Goal: Task Accomplishment & Management: Use online tool/utility

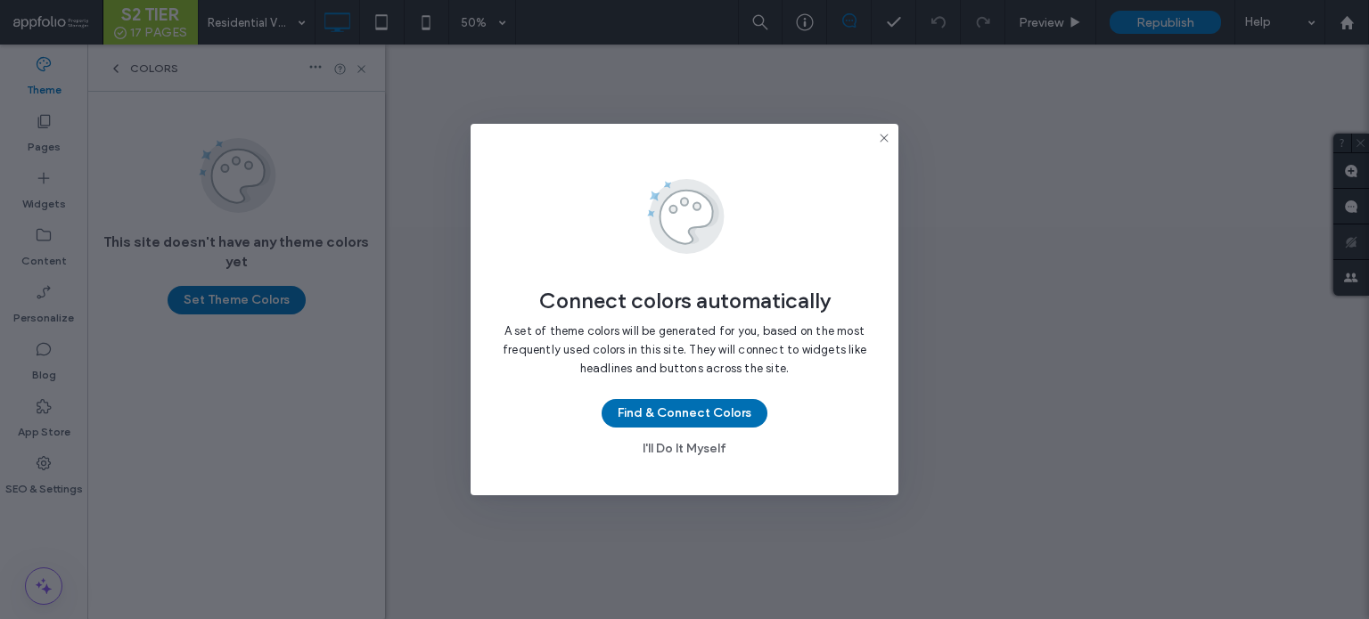
click at [654, 412] on button "Find & Connect Colors" at bounding box center [685, 413] width 166 height 29
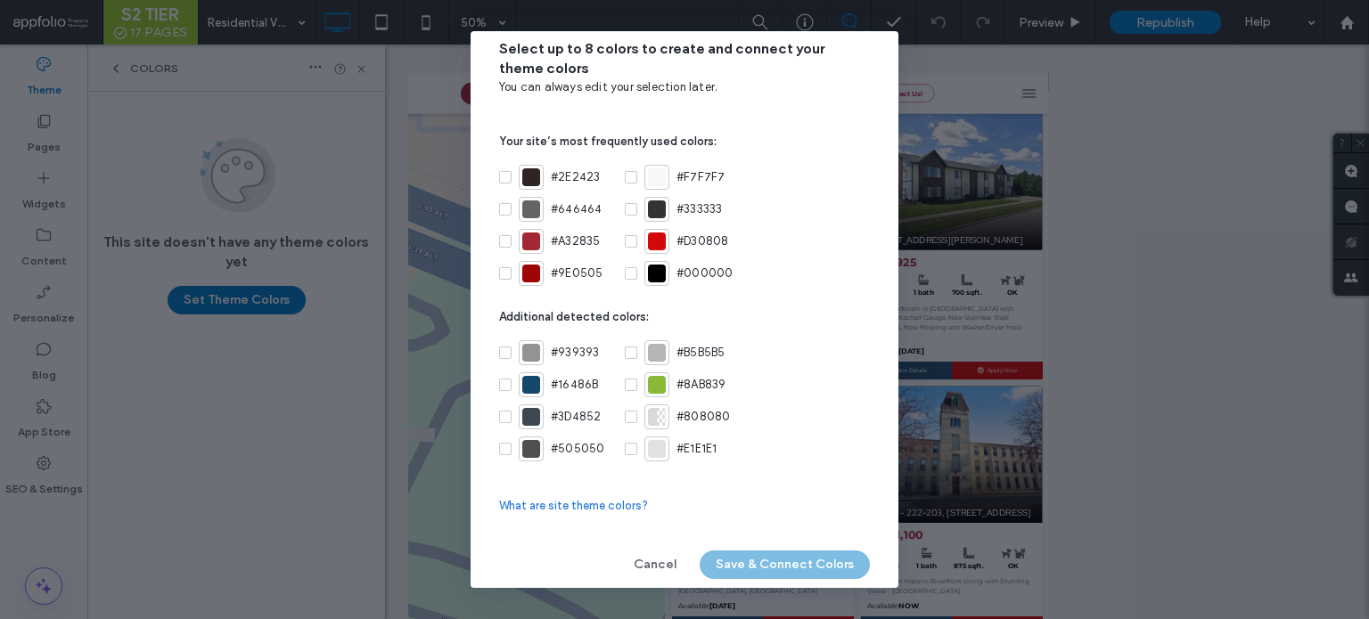
scroll to position [17, 0]
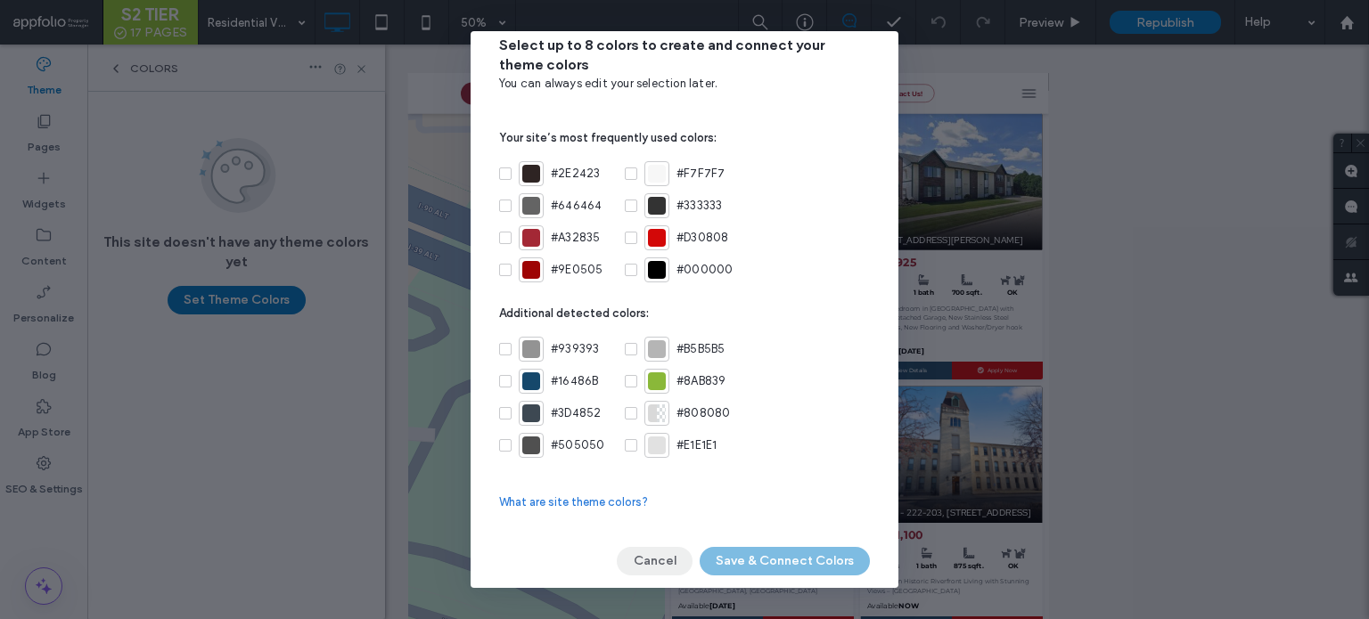
click at [666, 560] on button "Cancel" at bounding box center [655, 561] width 76 height 29
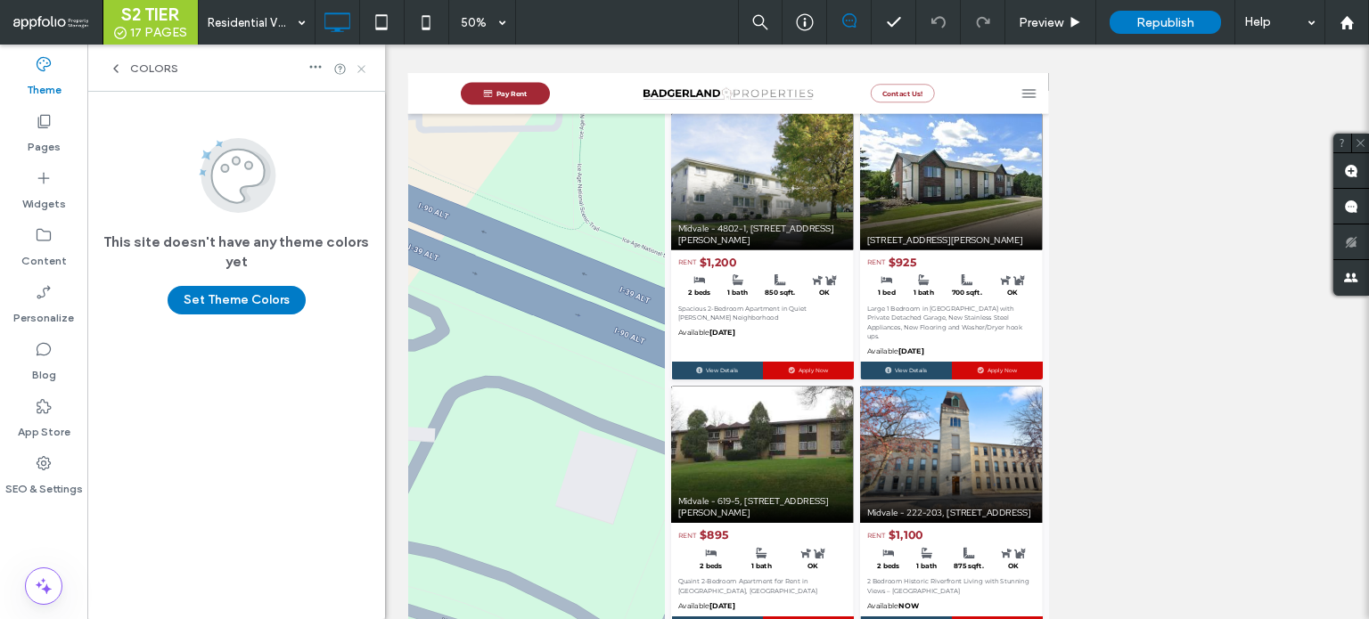
click at [364, 69] on icon at bounding box center [361, 68] width 13 height 13
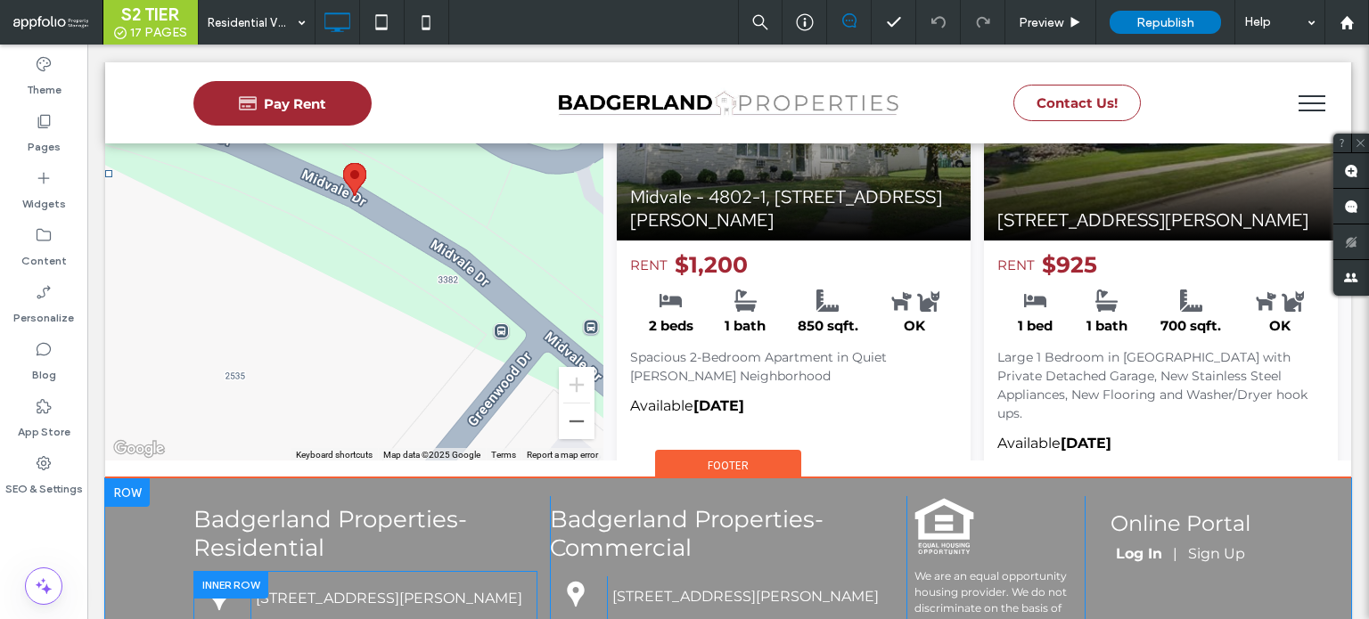
scroll to position [267, 0]
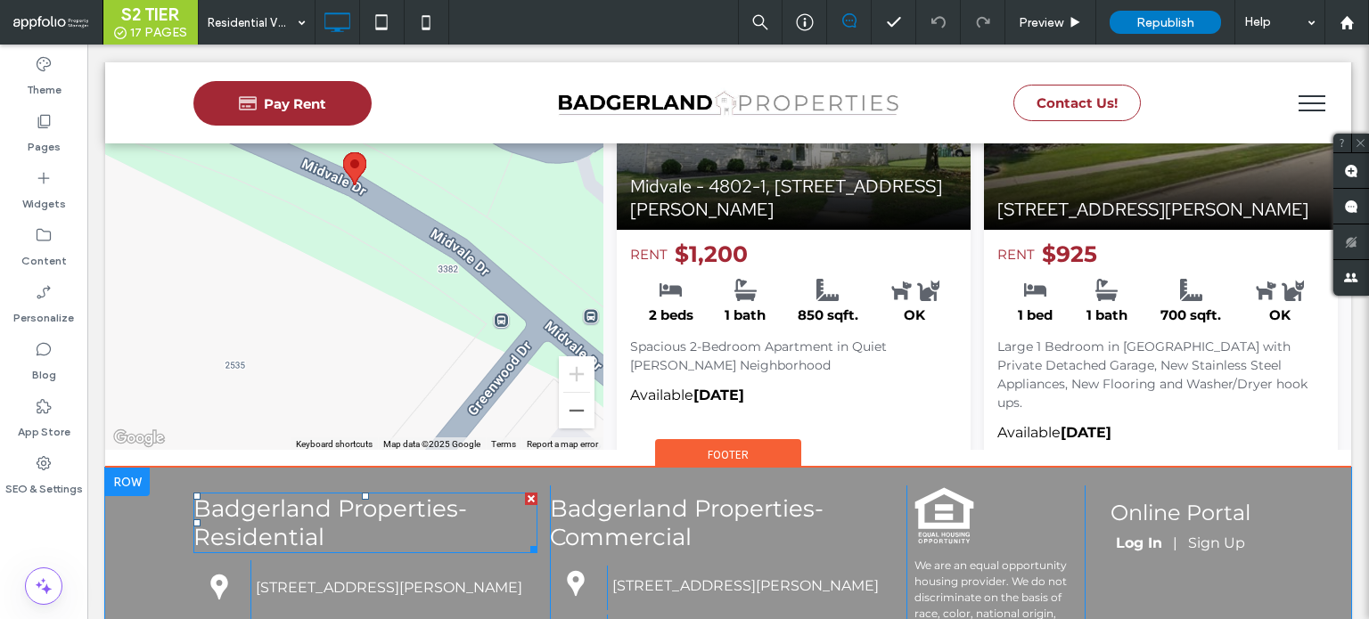
click at [284, 512] on span "Badgerland Properties-Residential" at bounding box center [330, 523] width 274 height 57
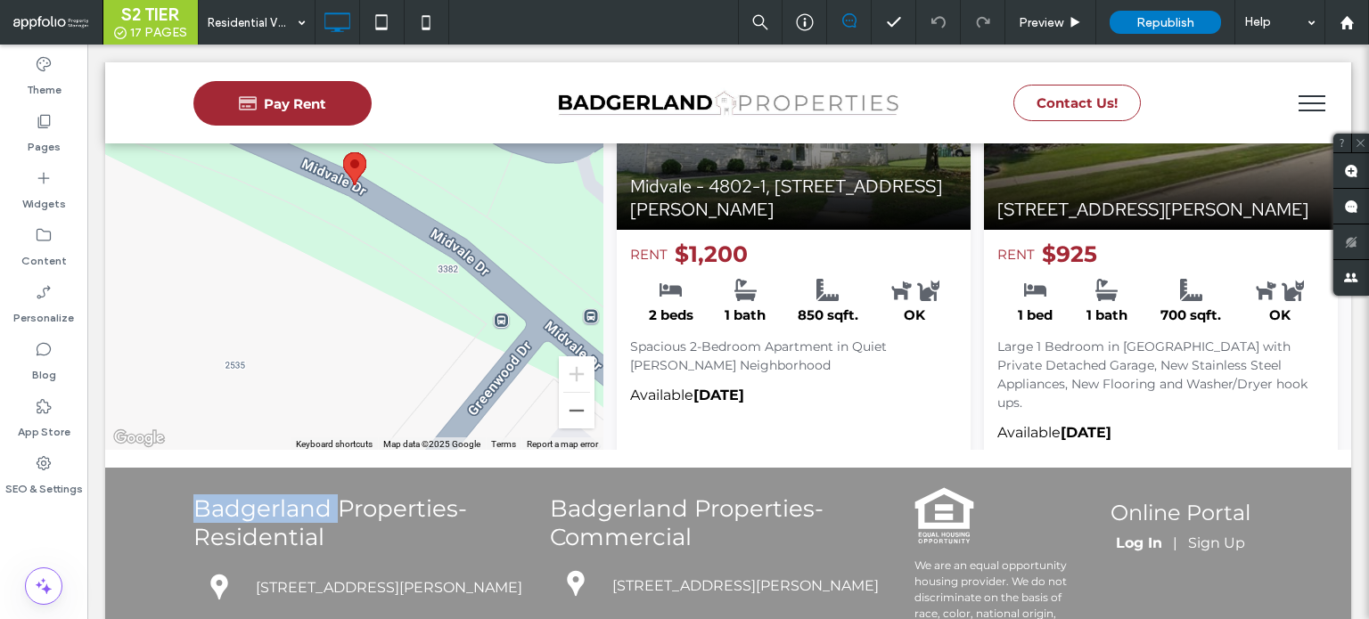
click at [285, 512] on span "Badgerland Properties-Residential" at bounding box center [330, 523] width 274 height 57
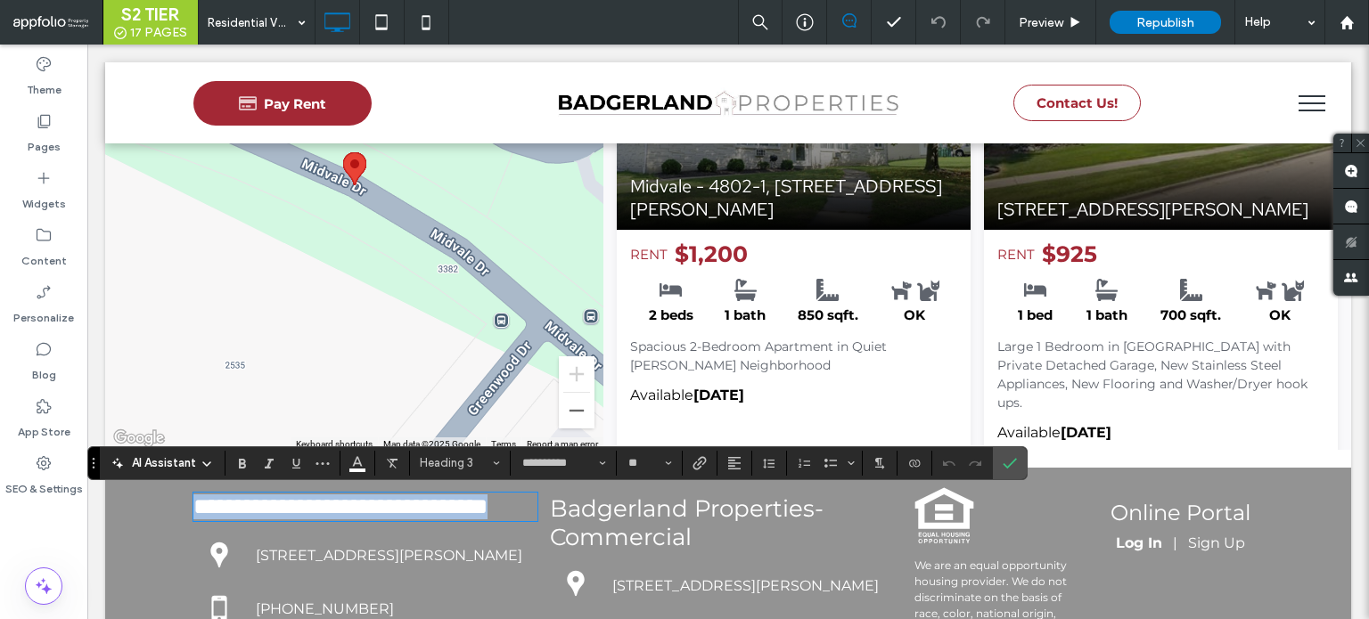
click at [285, 512] on span "**********" at bounding box center [340, 507] width 294 height 22
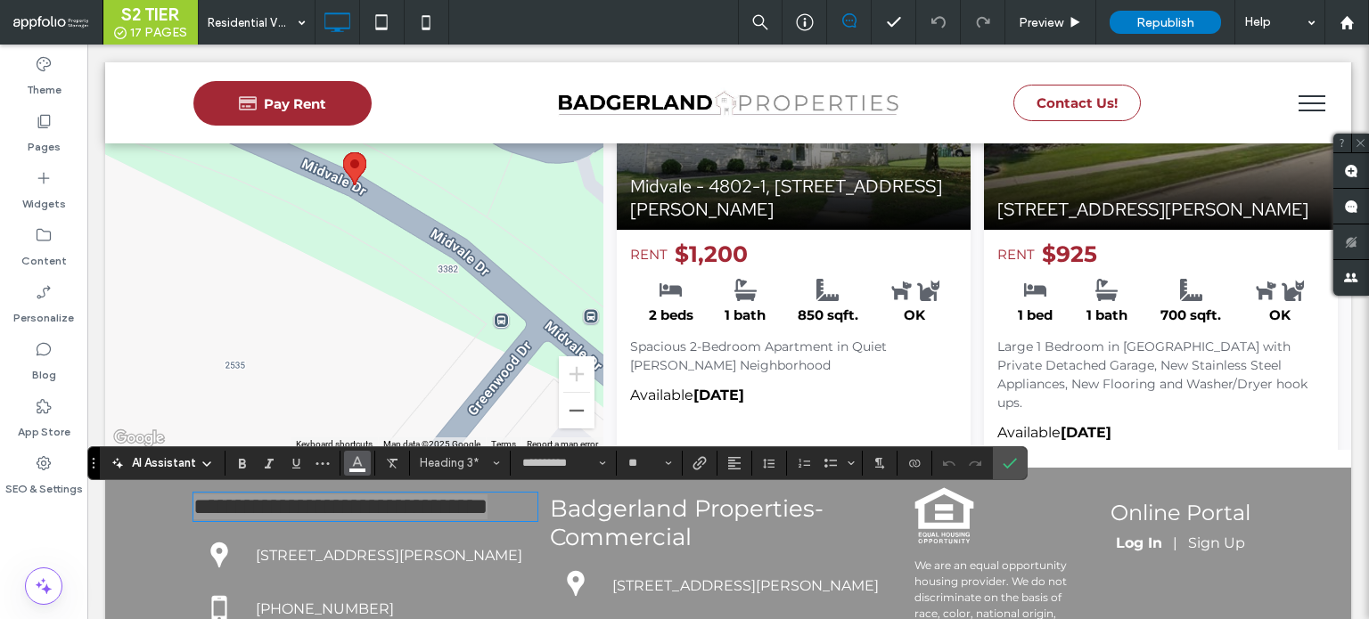
click at [365, 463] on button "Color" at bounding box center [357, 463] width 27 height 25
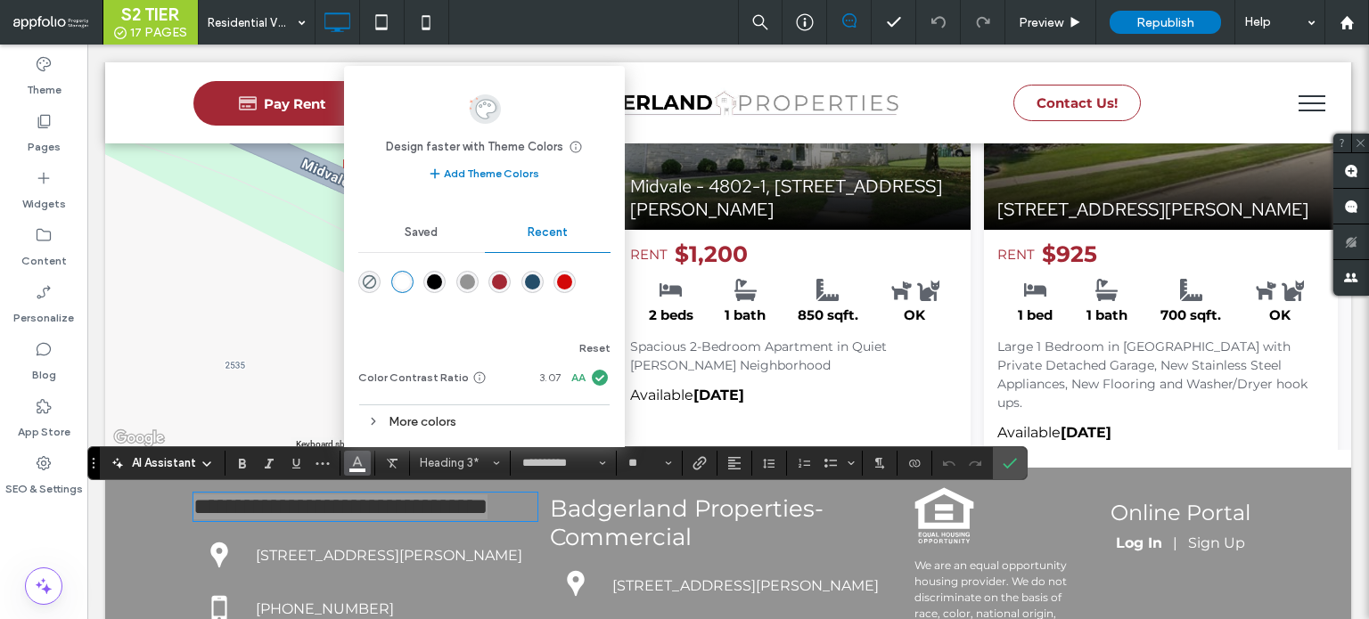
click at [435, 413] on div "More colors" at bounding box center [484, 422] width 252 height 24
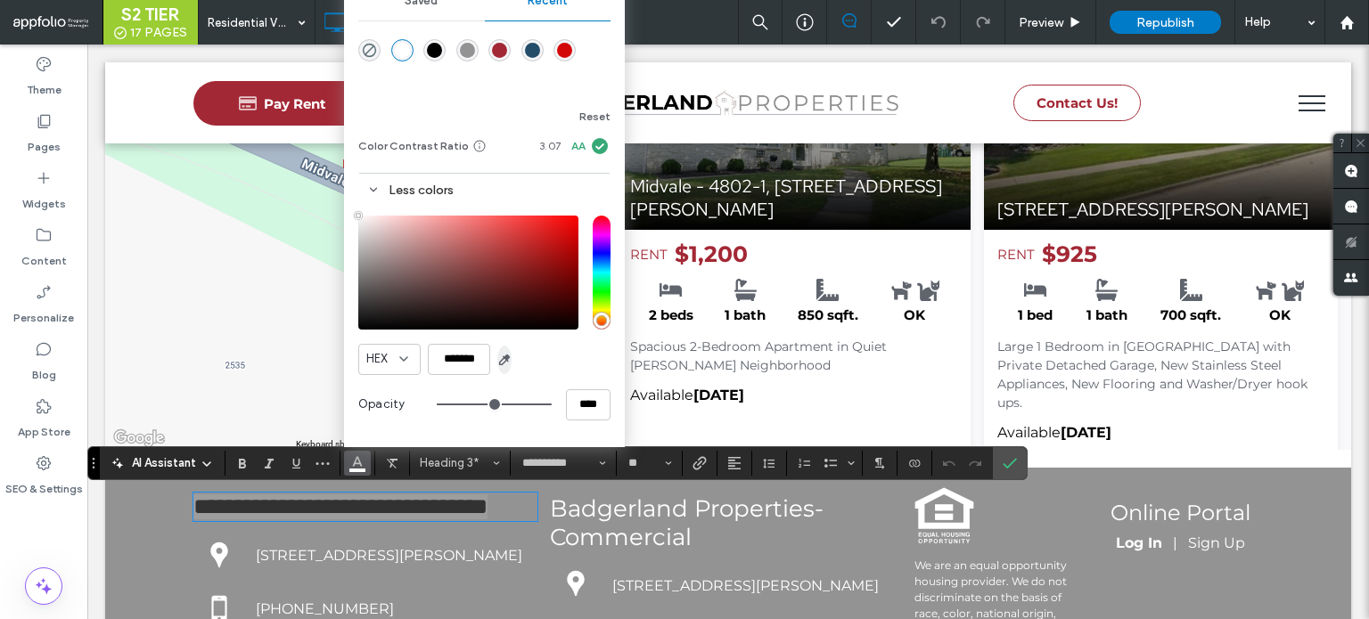
click at [508, 365] on icon "button" at bounding box center [504, 360] width 14 height 14
type input "*******"
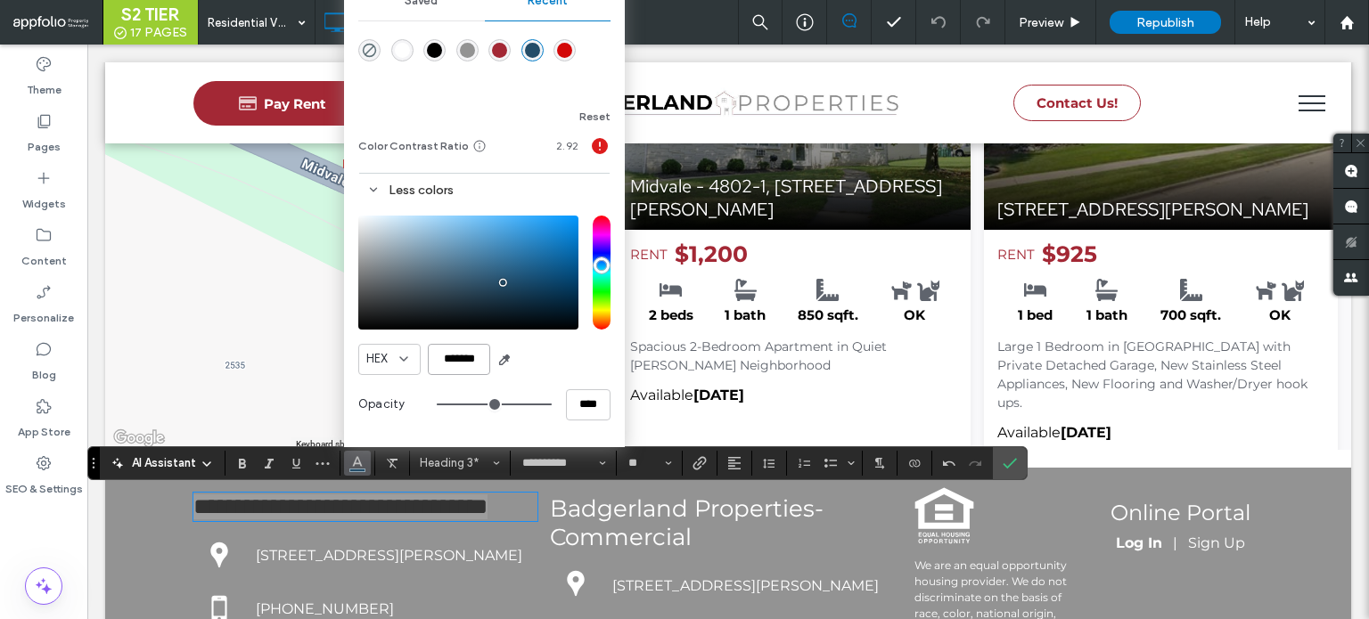
drag, startPoint x: 440, startPoint y: 363, endPoint x: 535, endPoint y: 356, distance: 94.7
click at [535, 356] on div "HEX *******" at bounding box center [484, 359] width 252 height 31
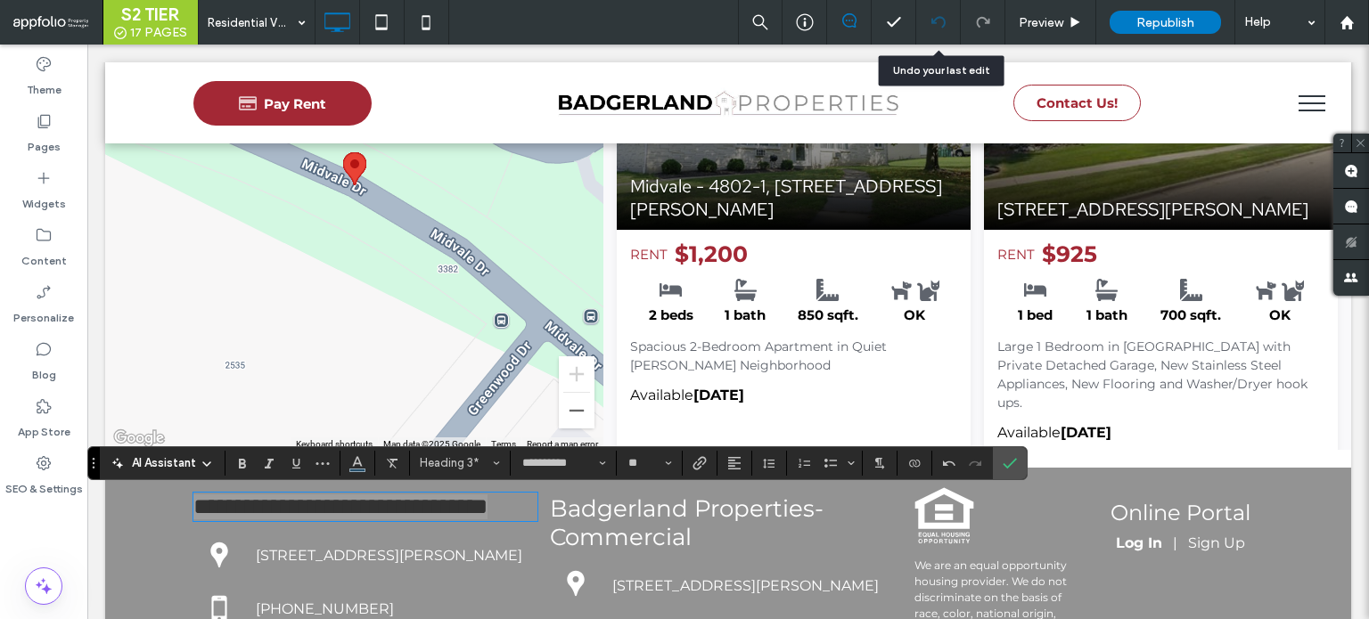
click at [937, 29] on icon at bounding box center [938, 22] width 14 height 14
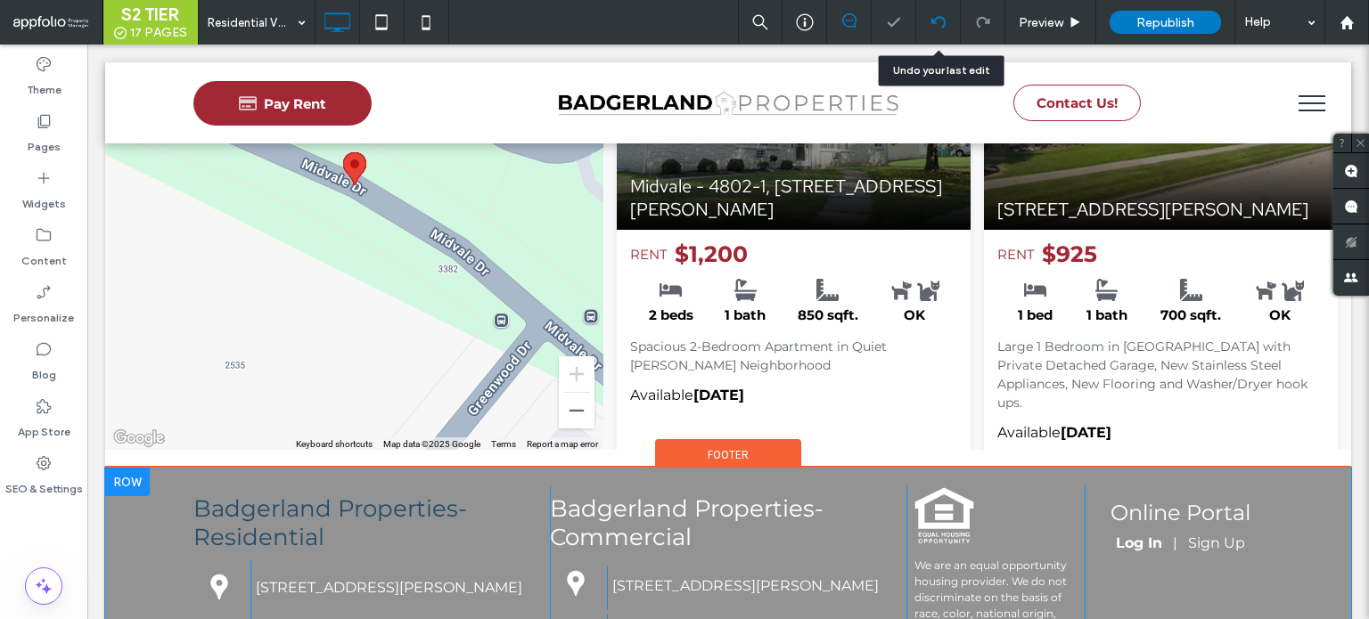
click at [946, 28] on div at bounding box center [938, 22] width 44 height 14
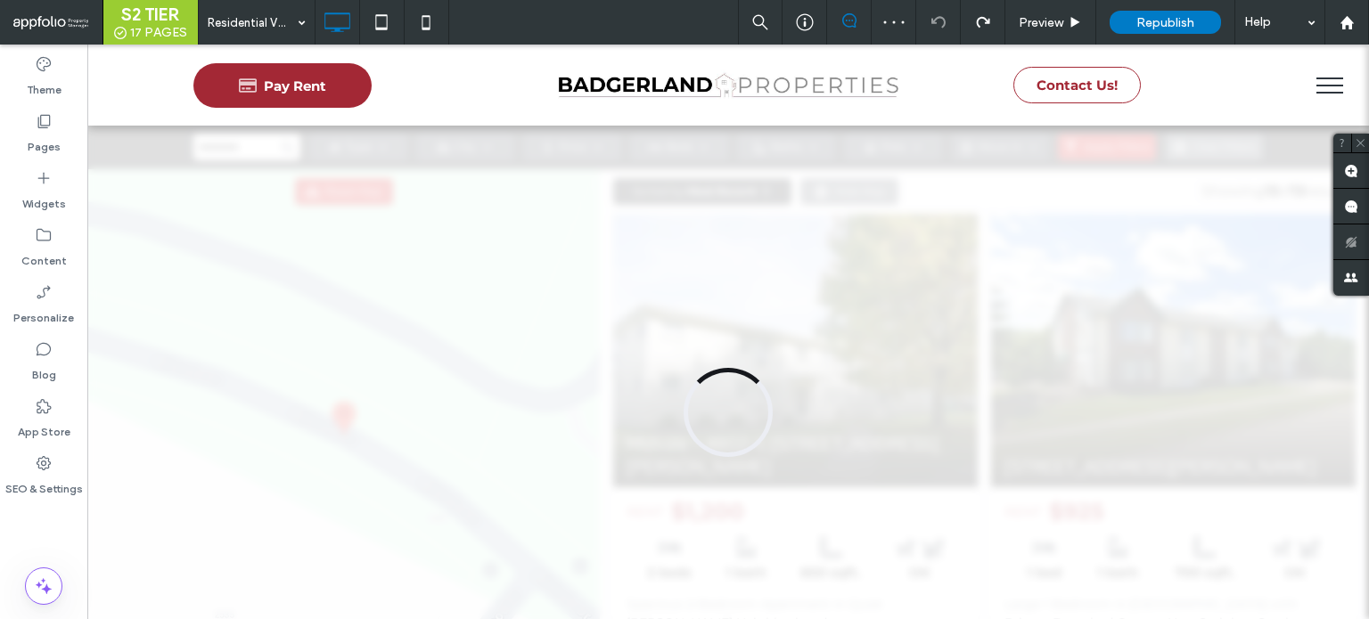
scroll to position [0, 0]
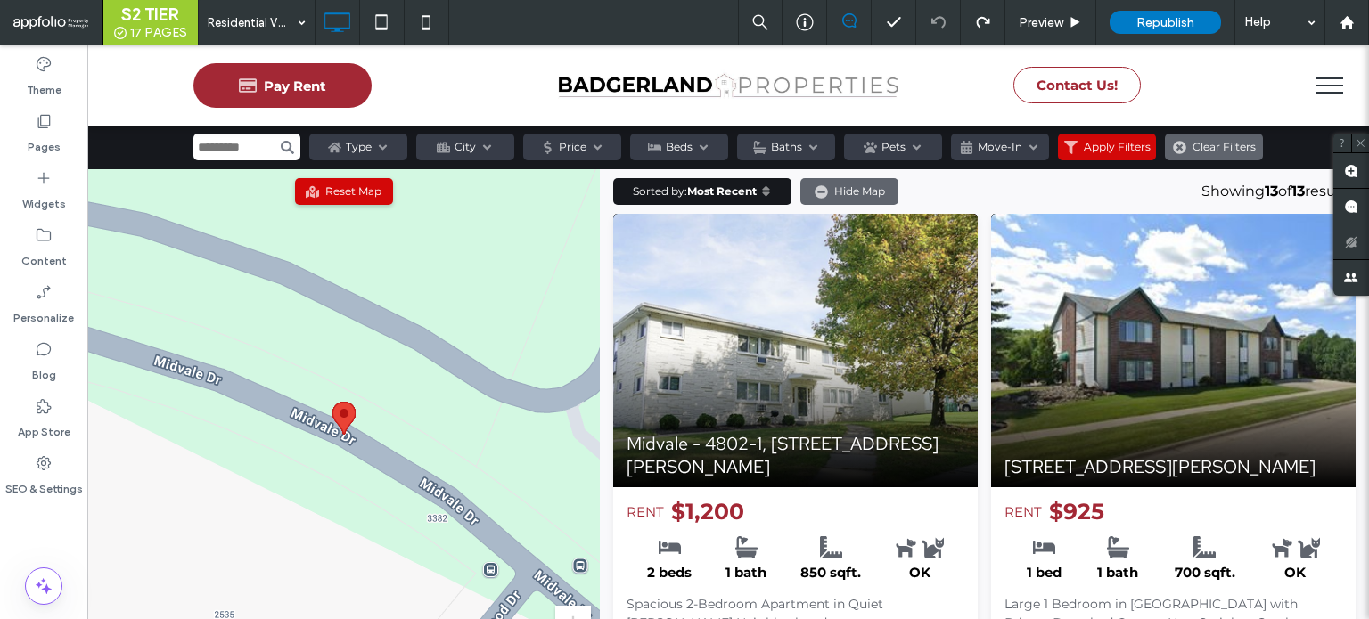
click at [52, 128] on div at bounding box center [684, 309] width 1369 height 619
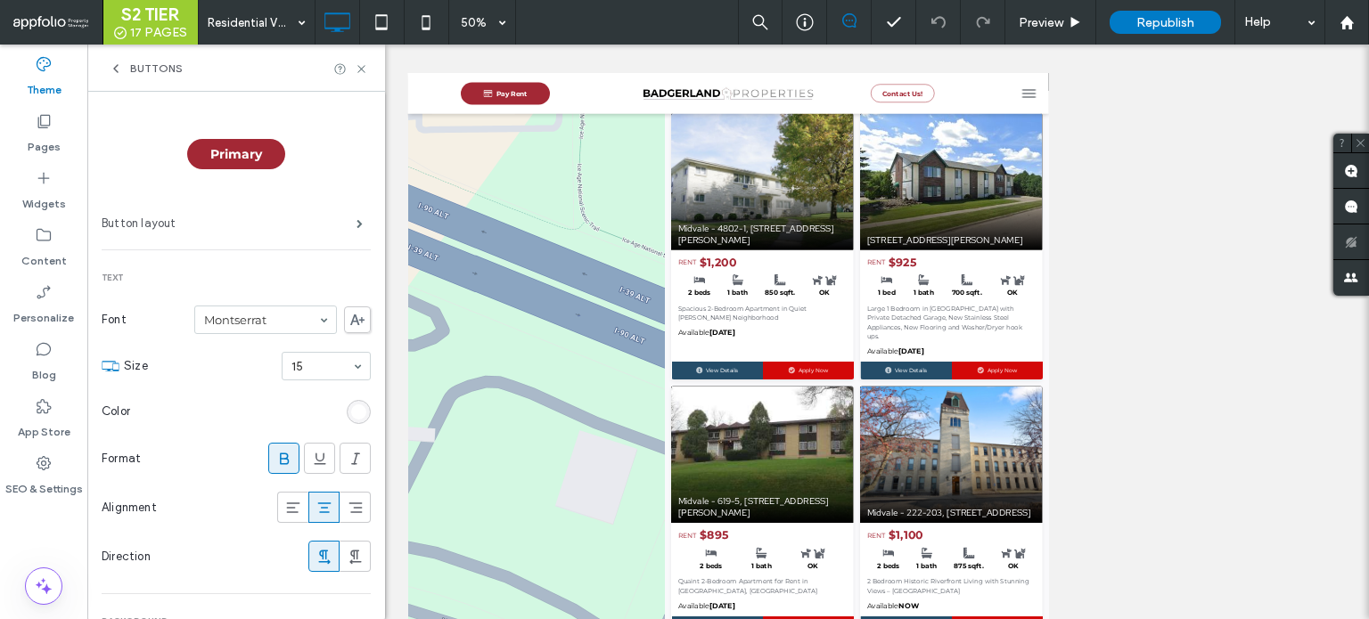
scroll to position [89, 0]
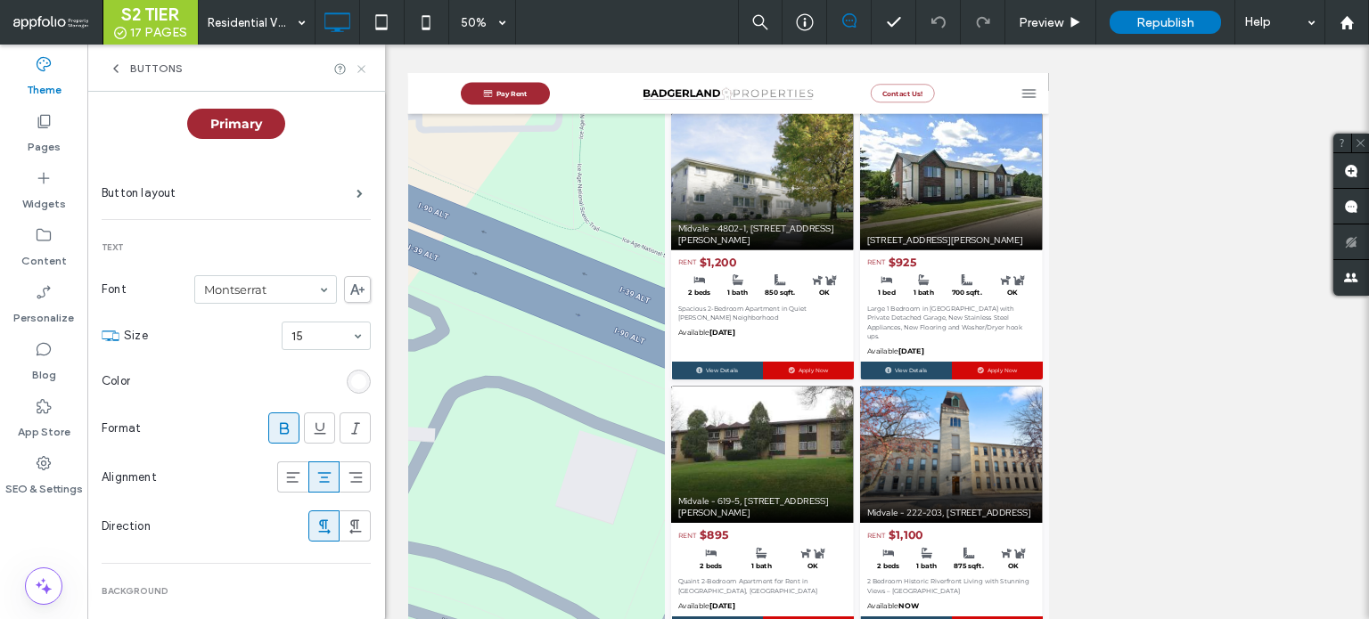
click at [364, 67] on icon at bounding box center [361, 68] width 13 height 13
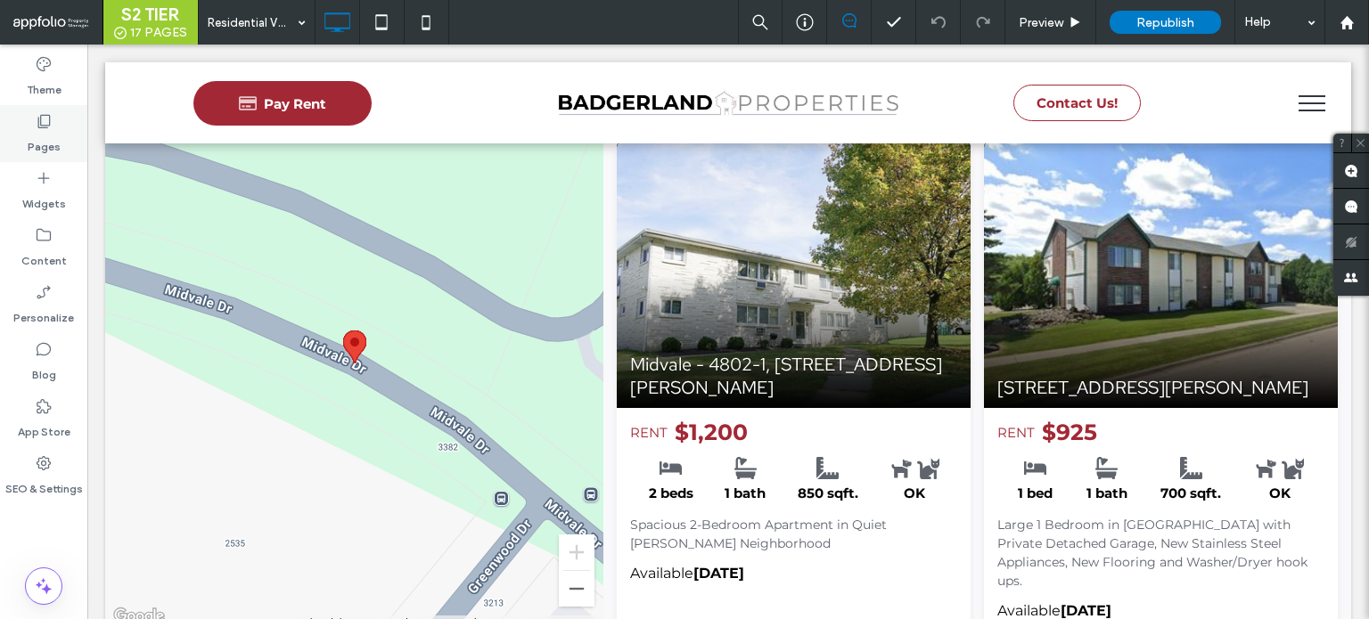
click at [4, 127] on div "Pages" at bounding box center [43, 133] width 87 height 57
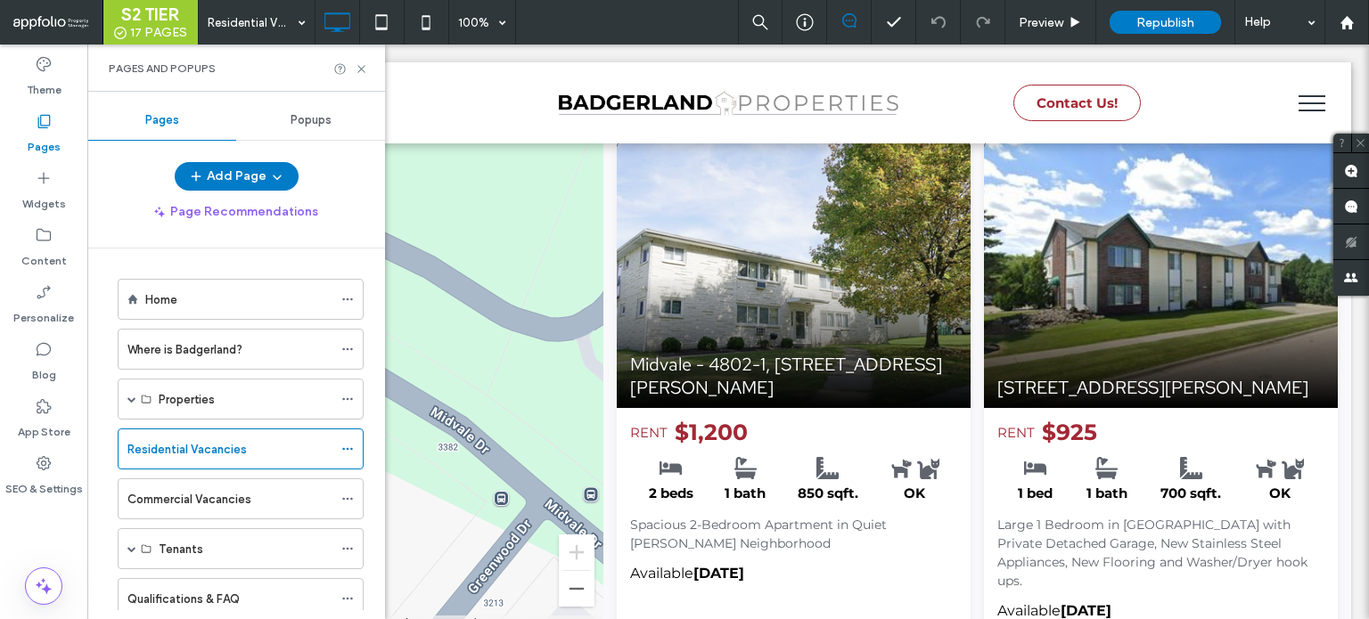
click at [282, 128] on div "Popups" at bounding box center [310, 120] width 149 height 39
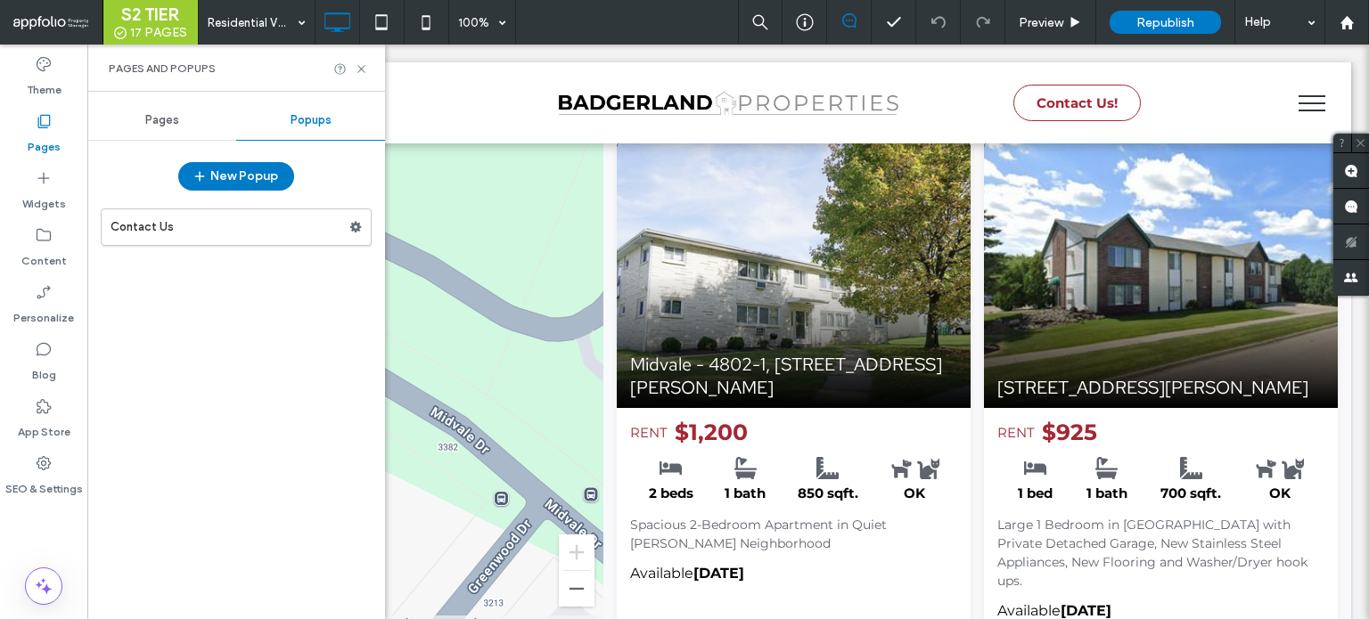
click at [35, 107] on div "Pages" at bounding box center [43, 133] width 87 height 57
click at [37, 98] on div "Theme" at bounding box center [43, 76] width 87 height 57
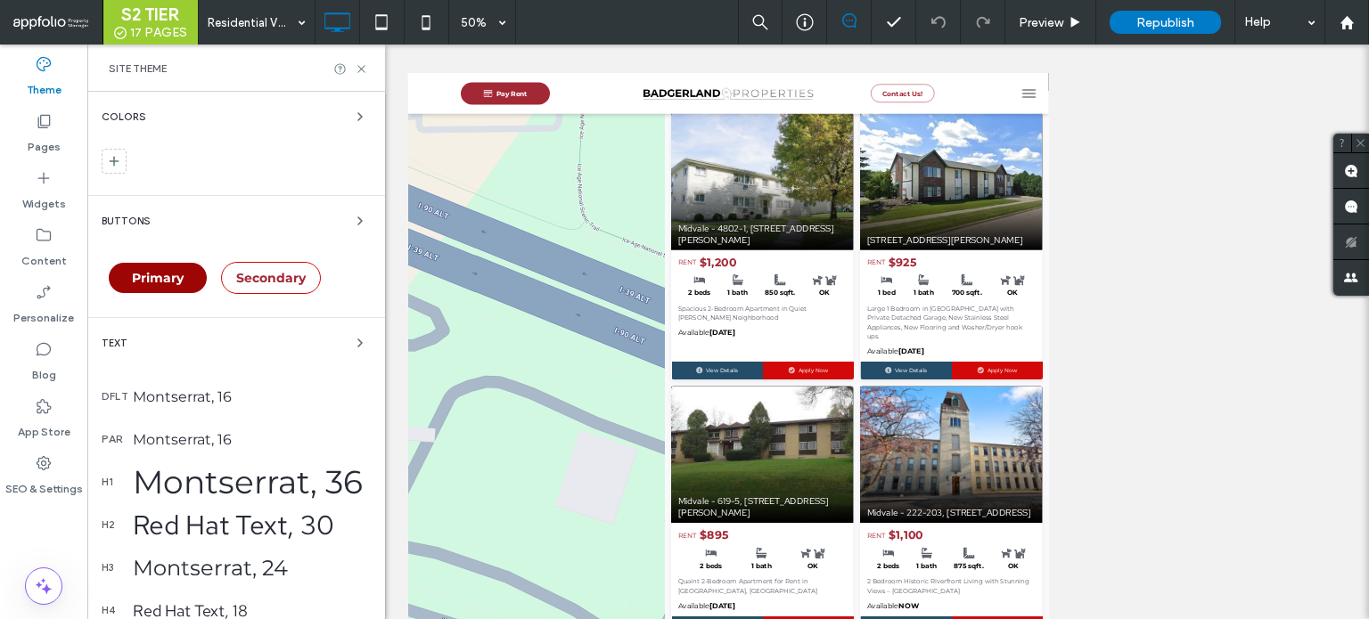
click at [185, 284] on div "Primary" at bounding box center [158, 278] width 98 height 30
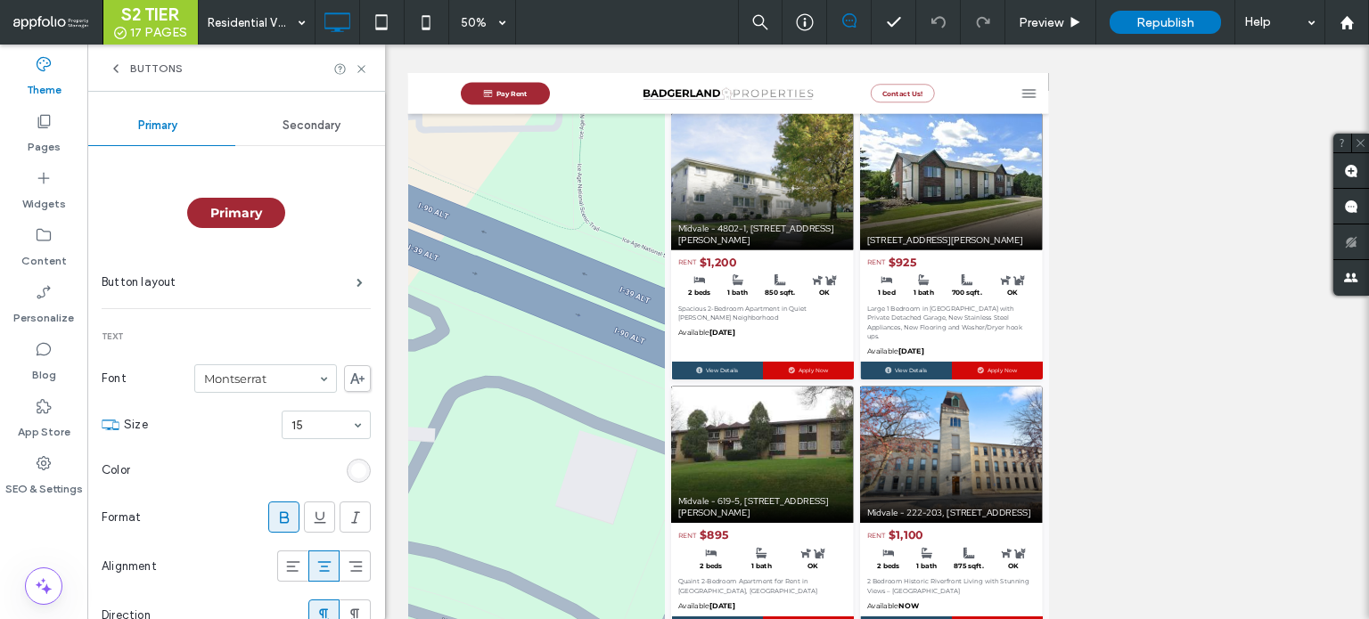
click at [247, 222] on div "Primary" at bounding box center [236, 213] width 98 height 30
click at [238, 217] on span "Primary" at bounding box center [236, 213] width 52 height 16
click at [356, 280] on span at bounding box center [359, 282] width 6 height 9
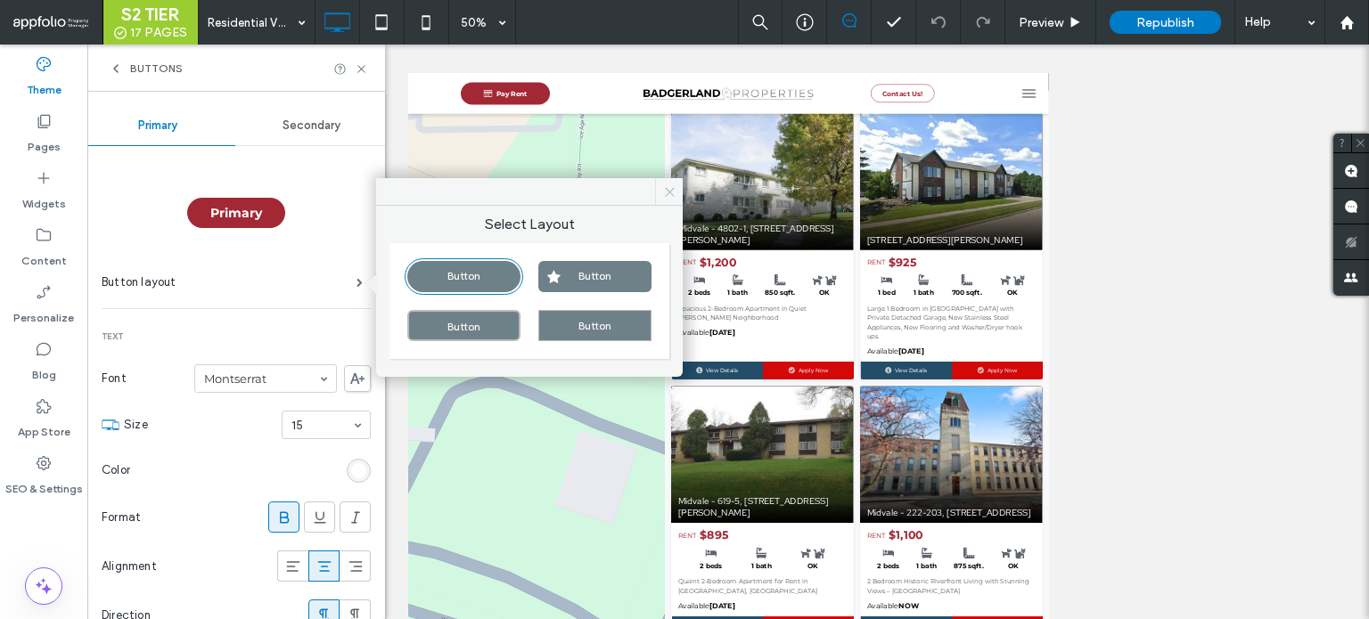
click at [663, 195] on icon at bounding box center [669, 191] width 13 height 13
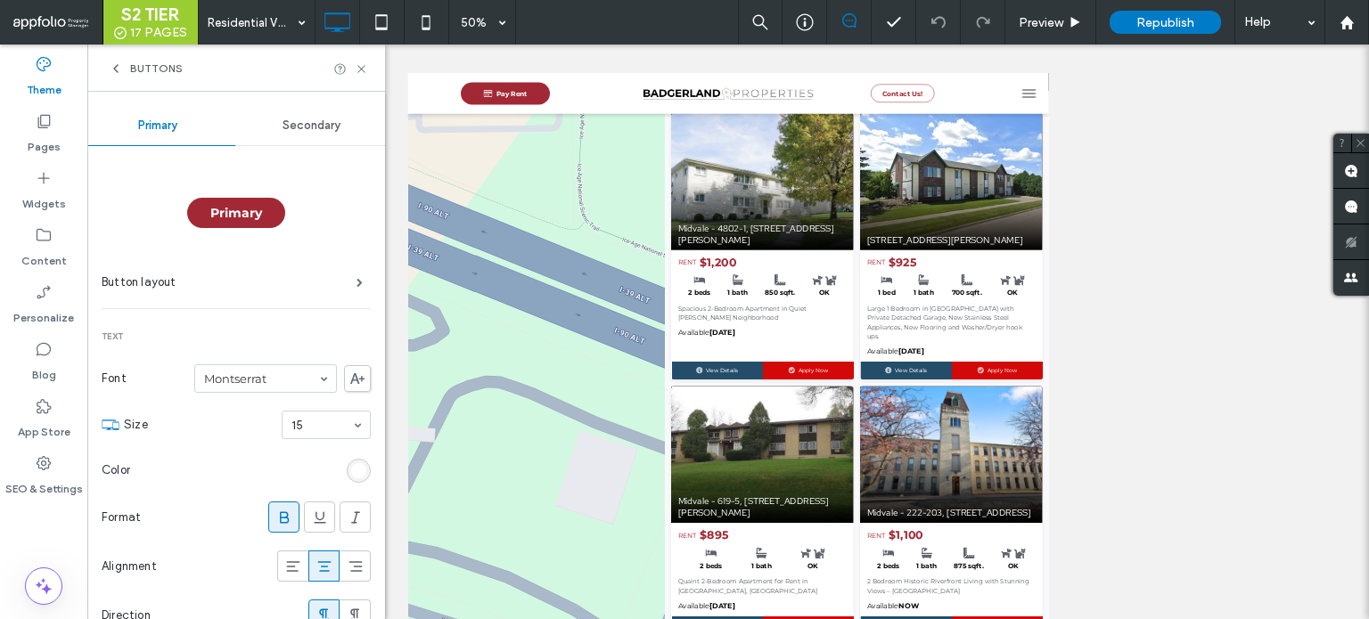
click at [238, 116] on div "Secondary" at bounding box center [312, 125] width 154 height 39
click at [210, 121] on div "Primary" at bounding box center [158, 125] width 154 height 39
click at [283, 125] on span "Secondary" at bounding box center [312, 126] width 58 height 14
click at [353, 472] on div "rgb(163, 40, 53)" at bounding box center [358, 470] width 15 height 15
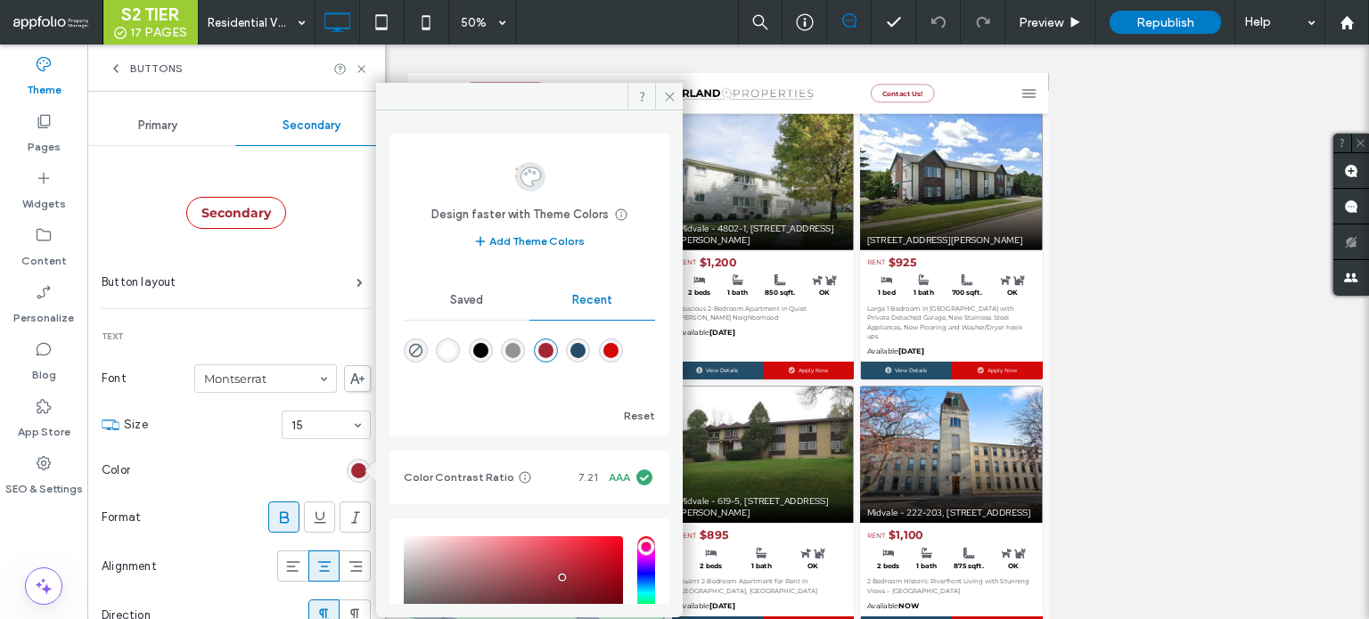
scroll to position [158, 0]
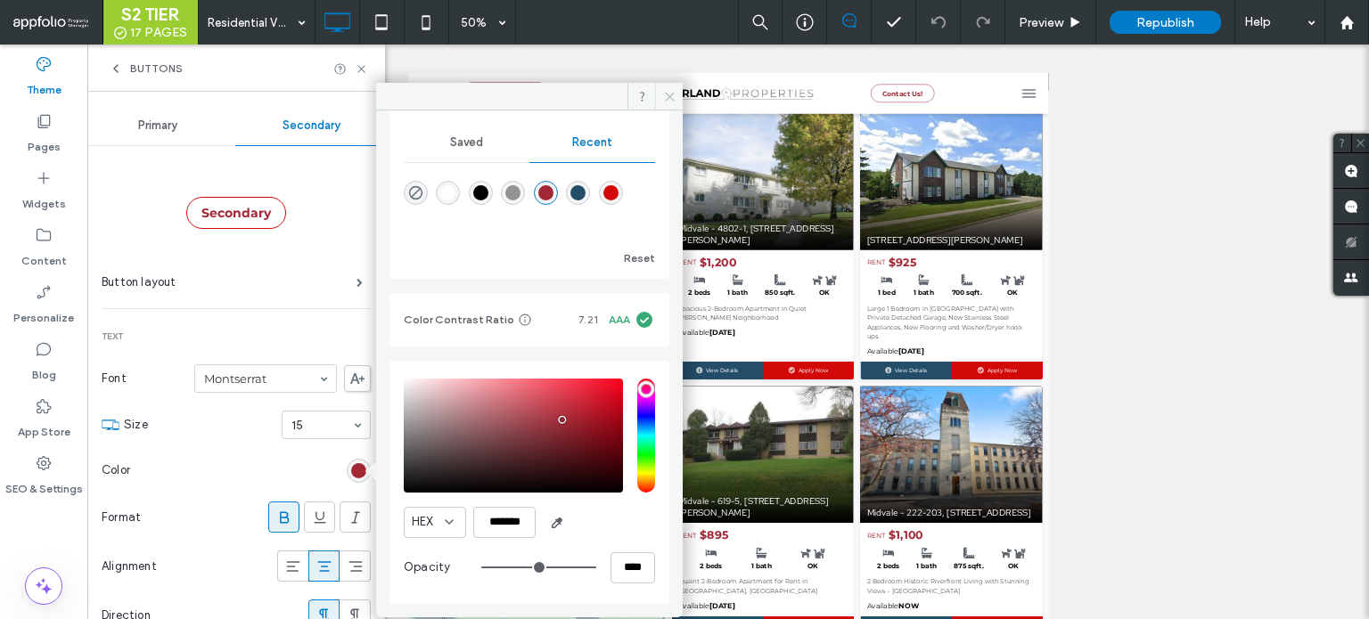
drag, startPoint x: 664, startPoint y: 95, endPoint x: 389, endPoint y: 98, distance: 275.4
click at [664, 95] on icon at bounding box center [669, 96] width 13 height 13
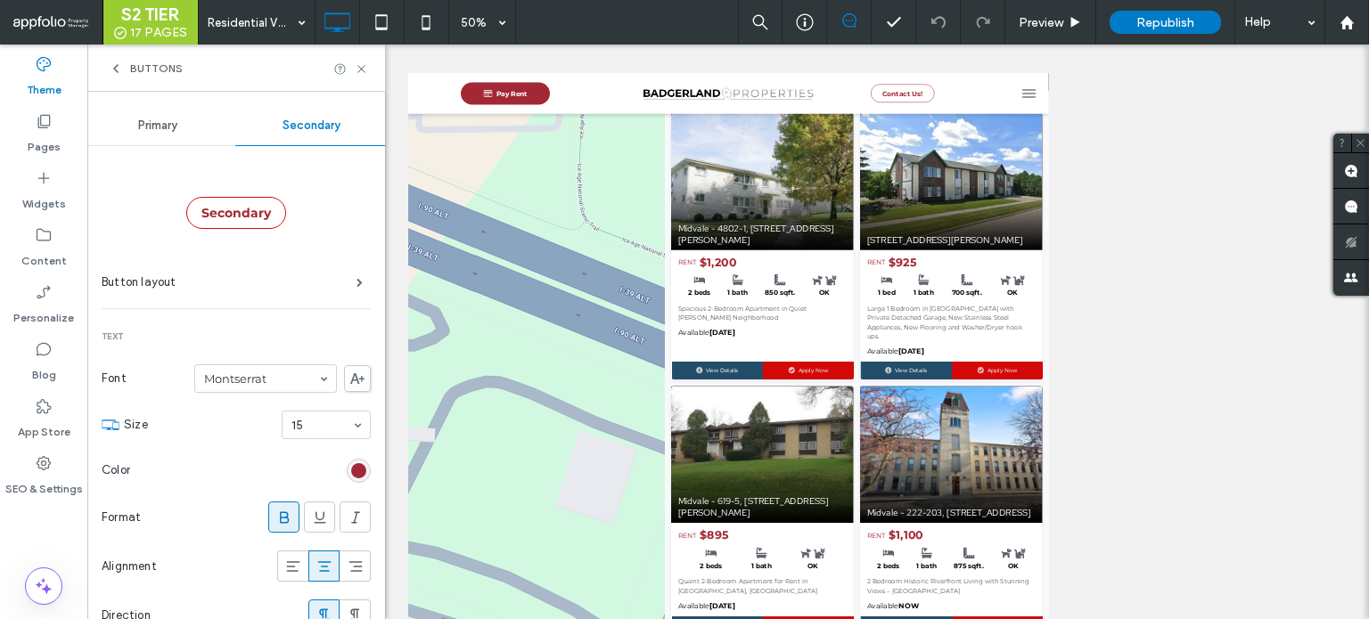
click at [189, 125] on div "Primary" at bounding box center [158, 125] width 154 height 39
click at [159, 66] on span "Buttons" at bounding box center [156, 68] width 53 height 14
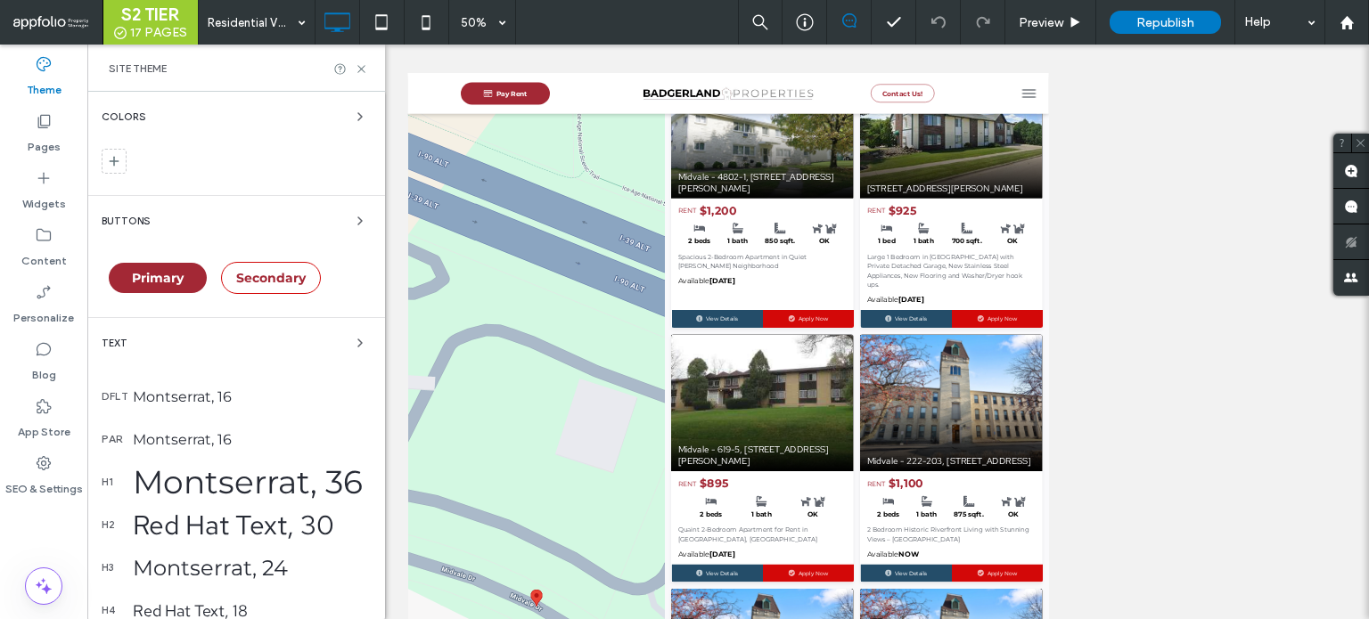
scroll to position [267, 0]
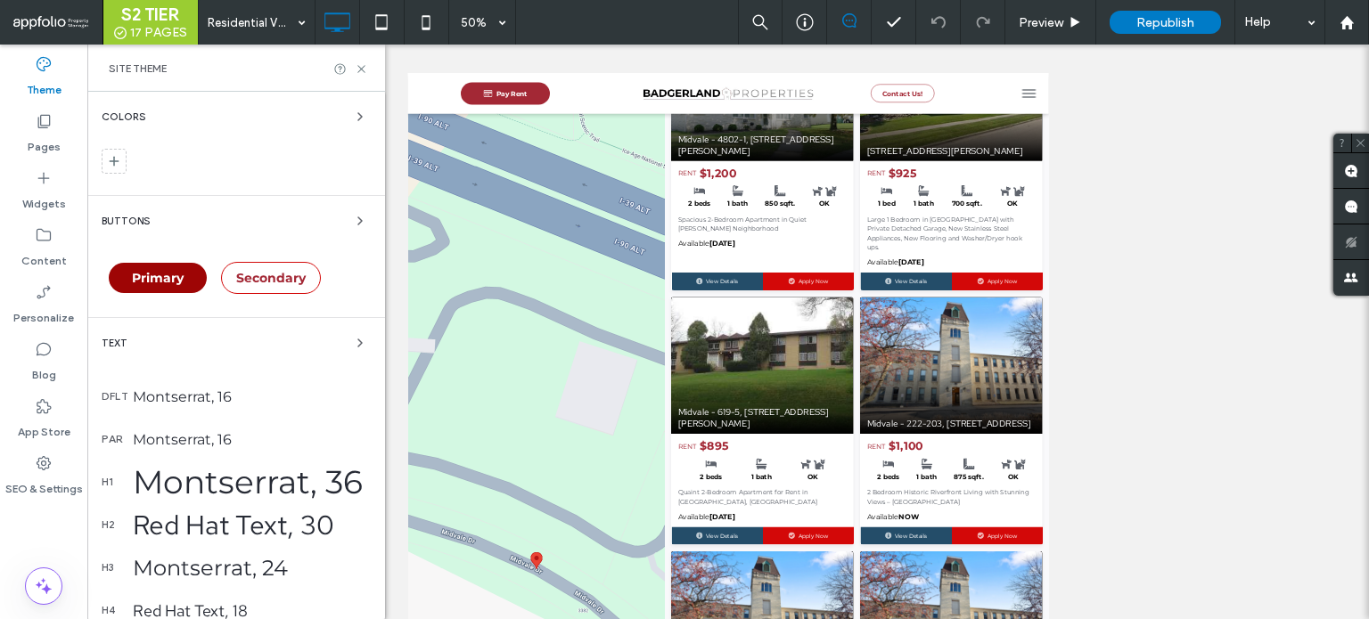
click at [162, 280] on span "Primary" at bounding box center [158, 278] width 52 height 16
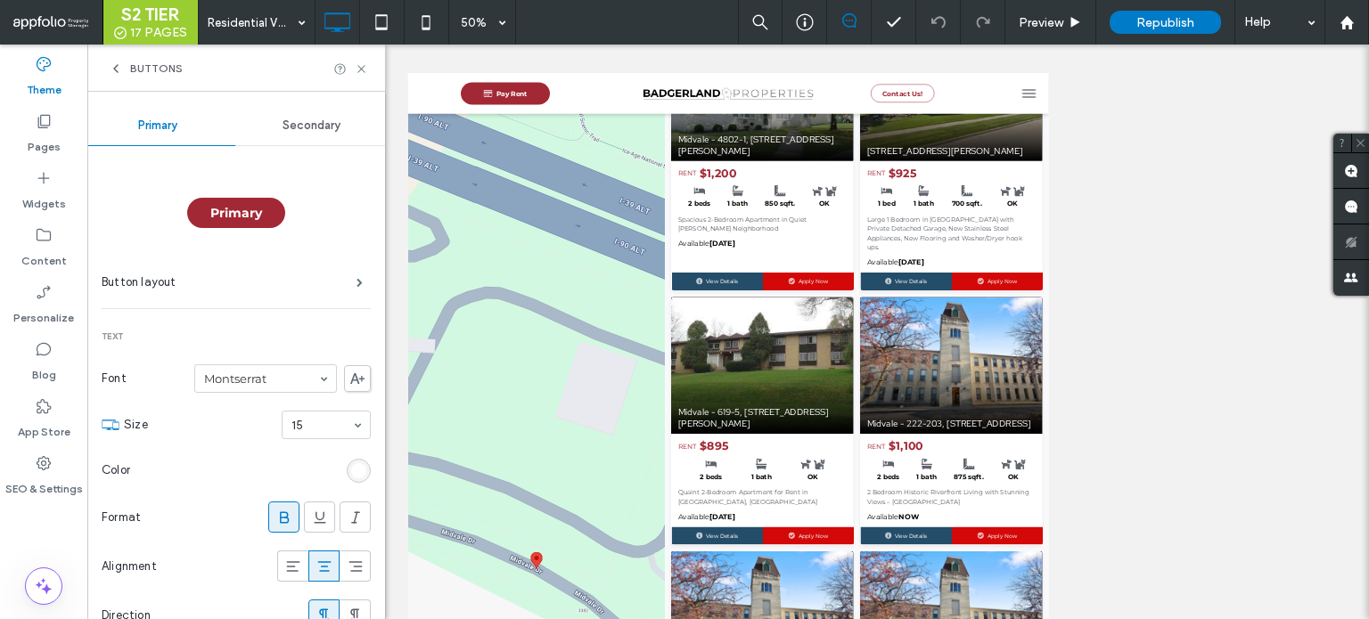
click at [262, 210] on div "Primary" at bounding box center [236, 213] width 98 height 30
click at [224, 207] on span "Primary" at bounding box center [236, 213] width 52 height 16
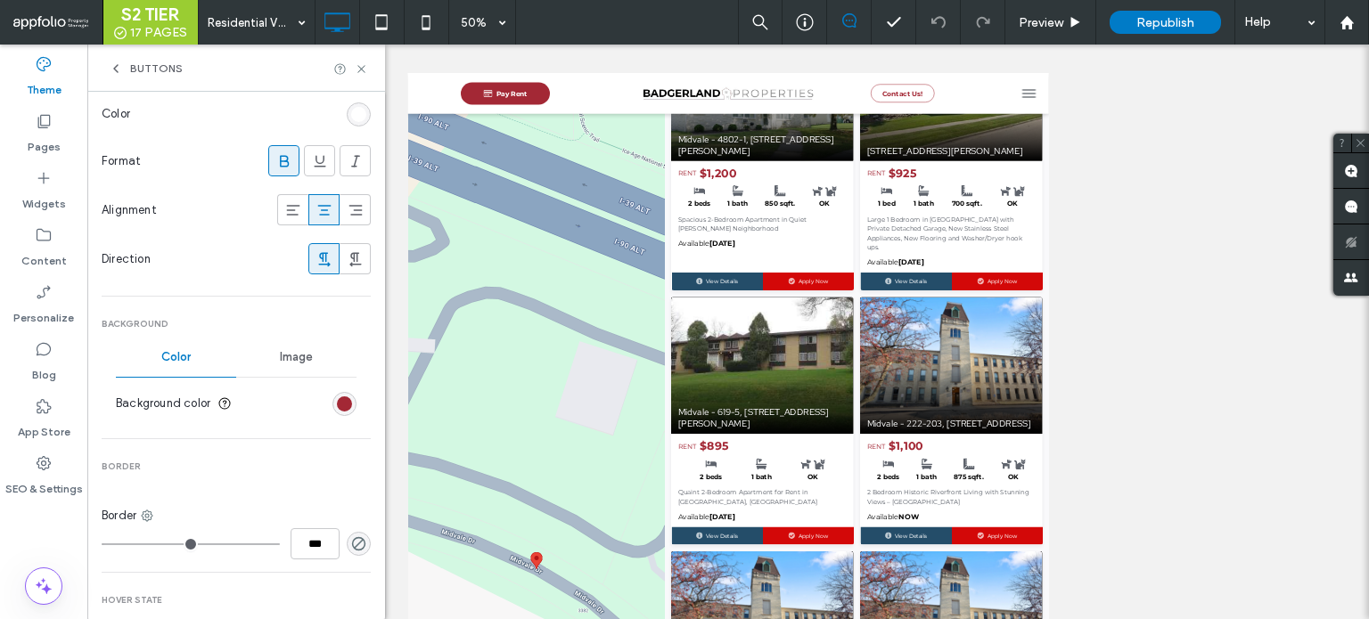
scroll to position [446, 0]
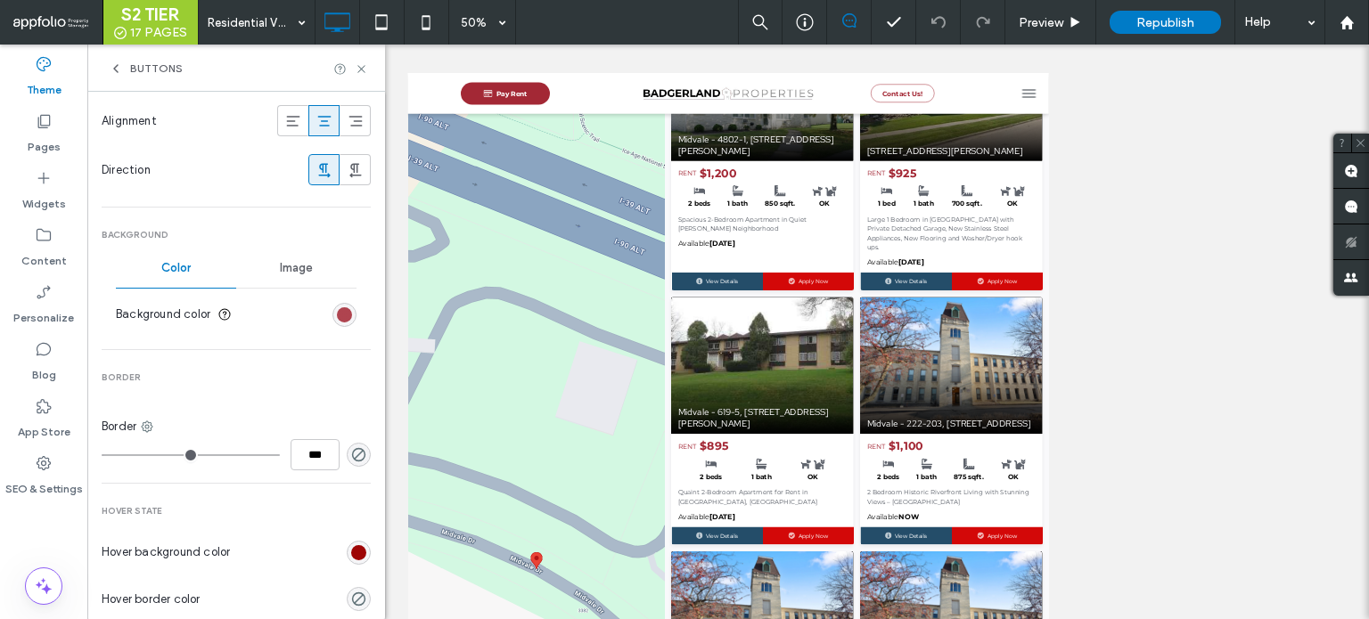
click at [337, 317] on div "rgb(163, 40, 53)" at bounding box center [344, 314] width 15 height 15
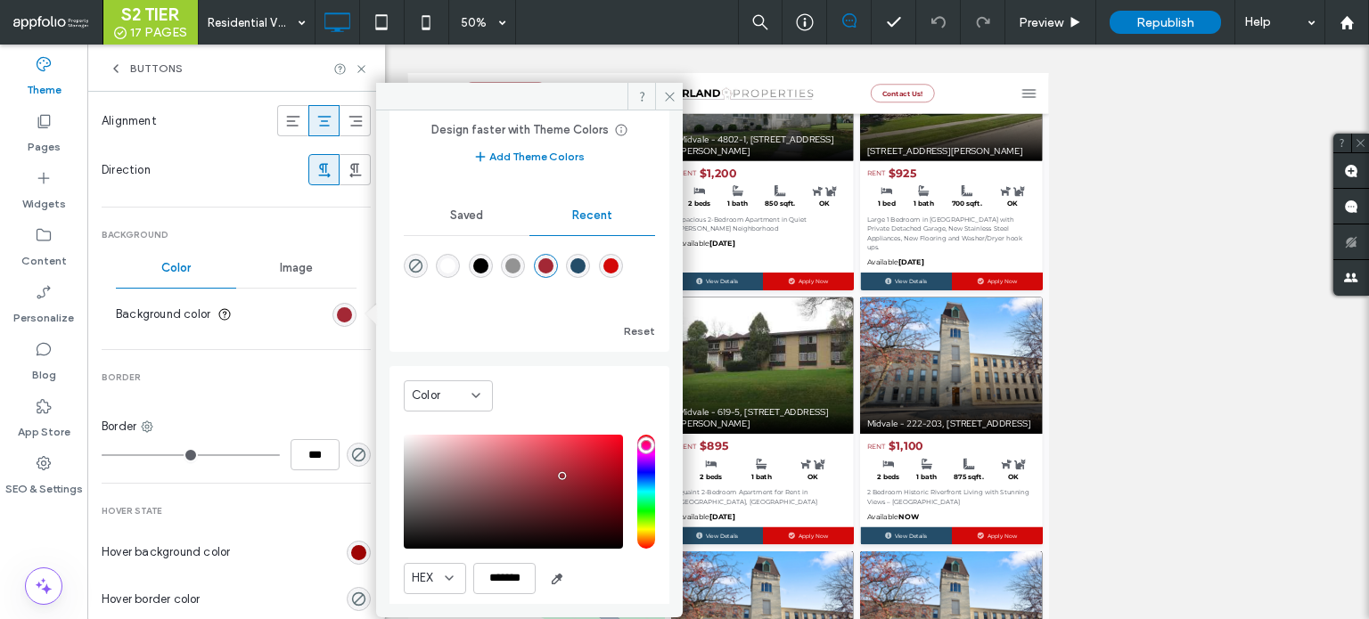
scroll to position [142, 0]
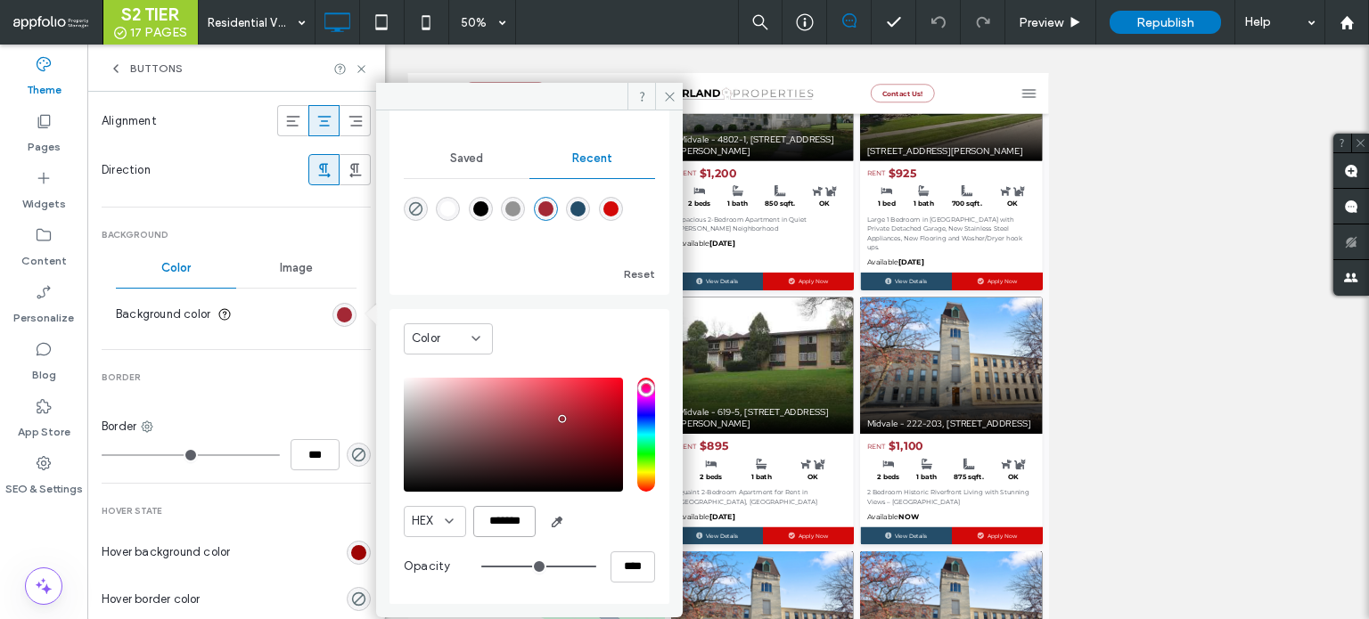
click at [501, 514] on input "*******" at bounding box center [504, 521] width 62 height 31
type input "***"
click at [637, 411] on input "hue" at bounding box center [646, 435] width 18 height 114
type input "*******"
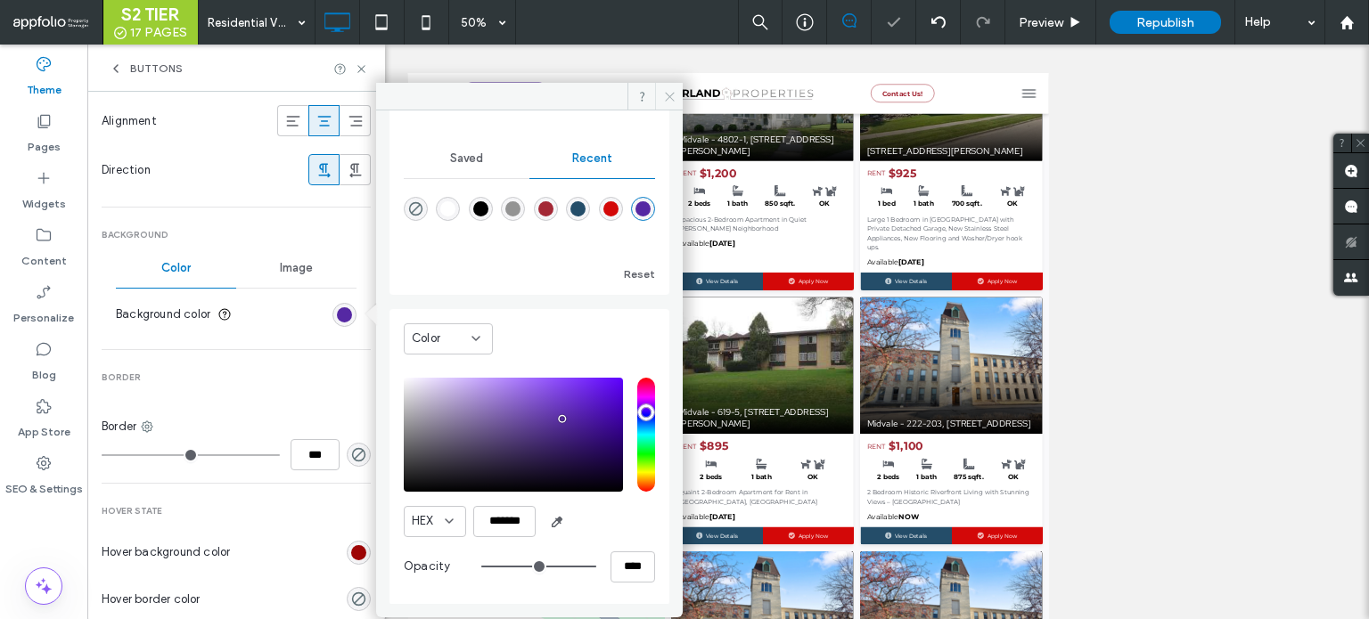
click at [667, 92] on icon at bounding box center [669, 96] width 13 height 13
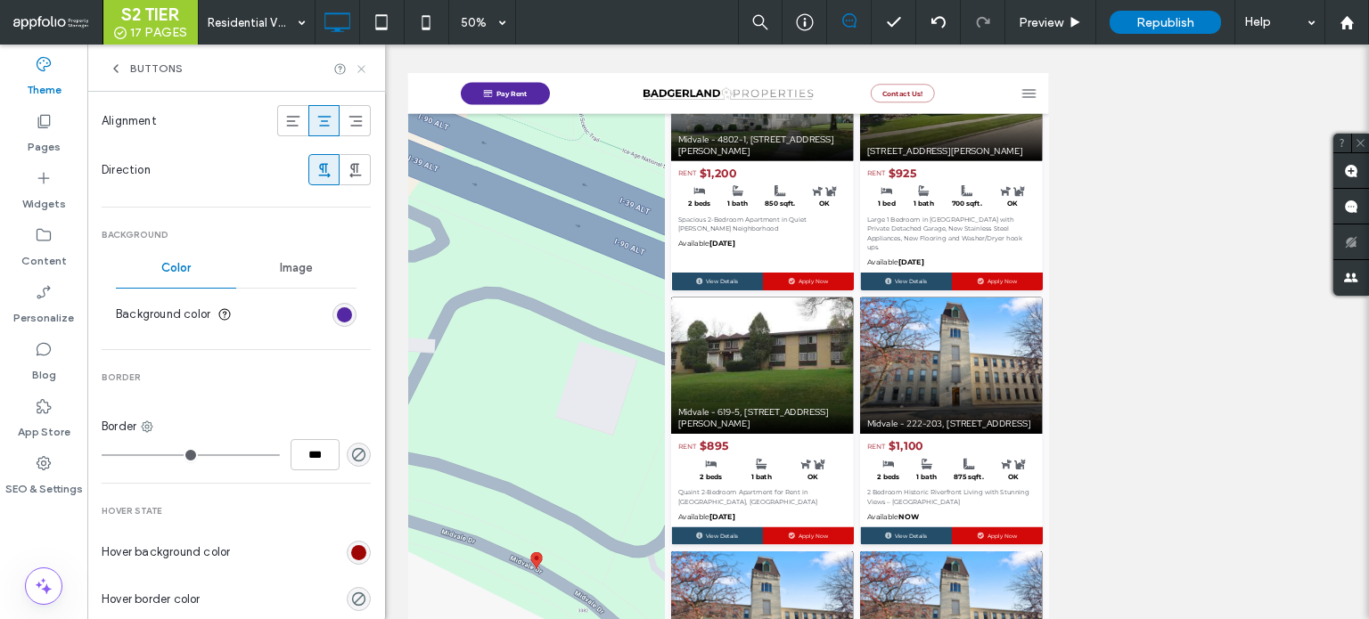
drag, startPoint x: 360, startPoint y: 68, endPoint x: 273, endPoint y: 25, distance: 97.3
click at [360, 68] on use at bounding box center [360, 68] width 7 height 7
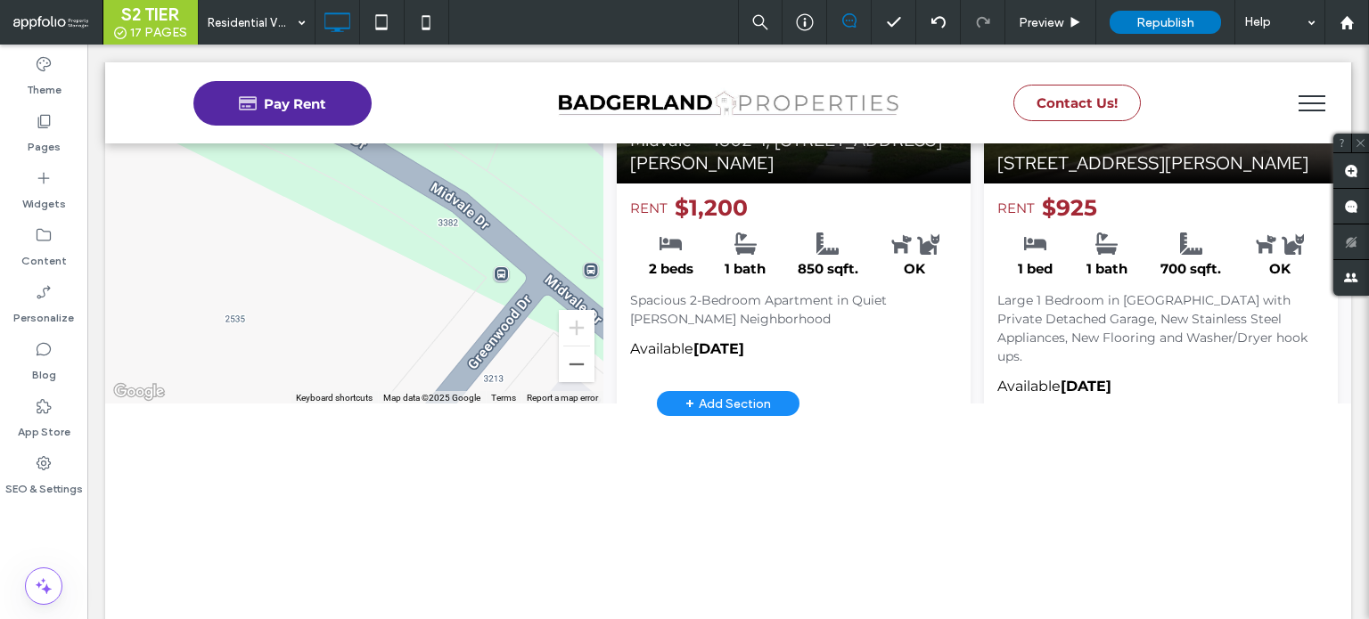
scroll to position [356, 0]
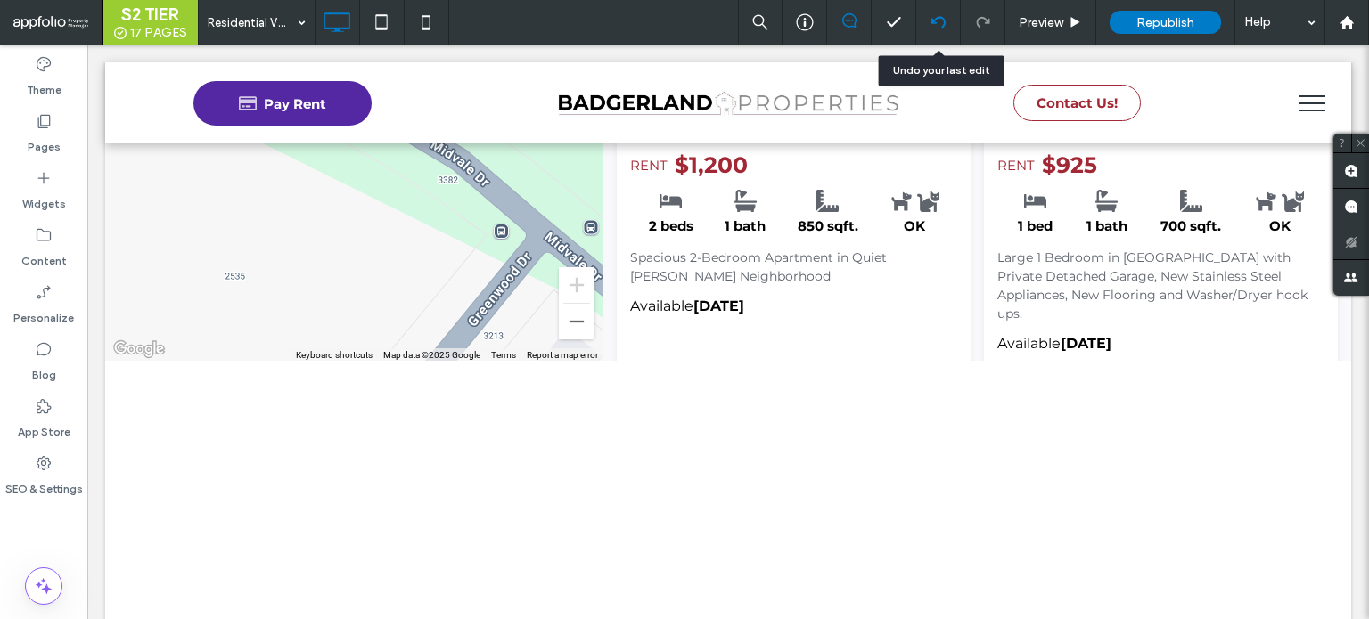
click at [942, 20] on icon at bounding box center [938, 22] width 14 height 14
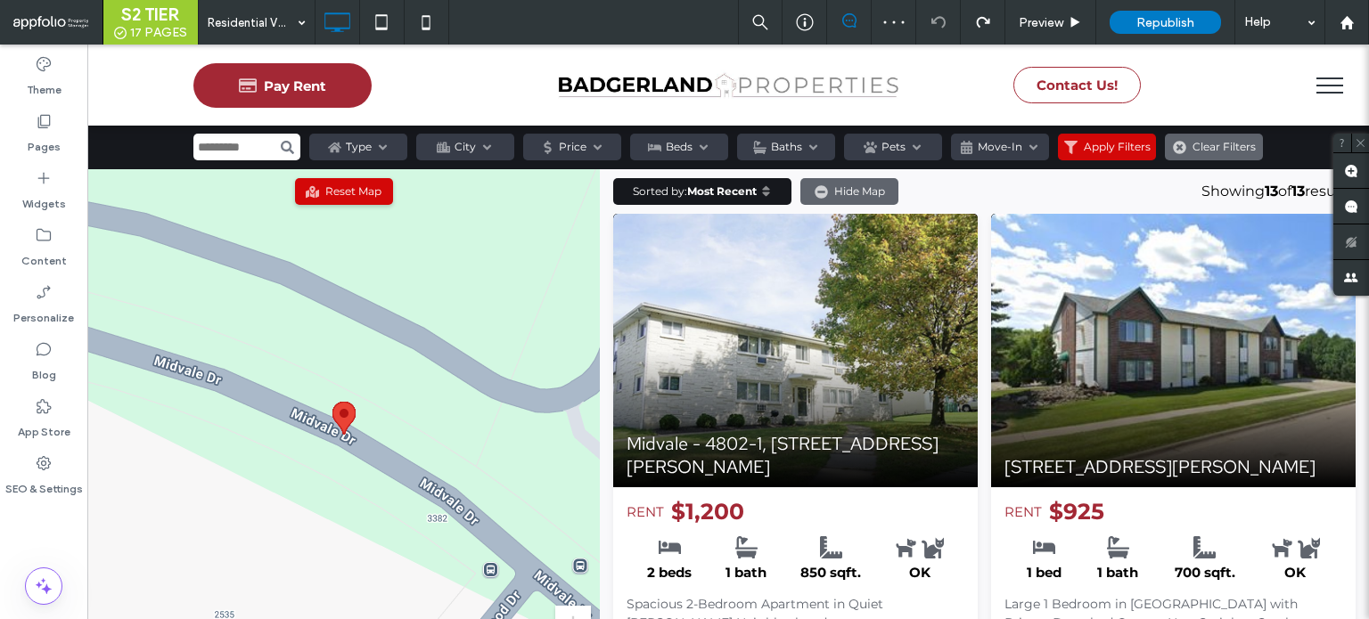
scroll to position [0, 0]
